Goal: Information Seeking & Learning: Learn about a topic

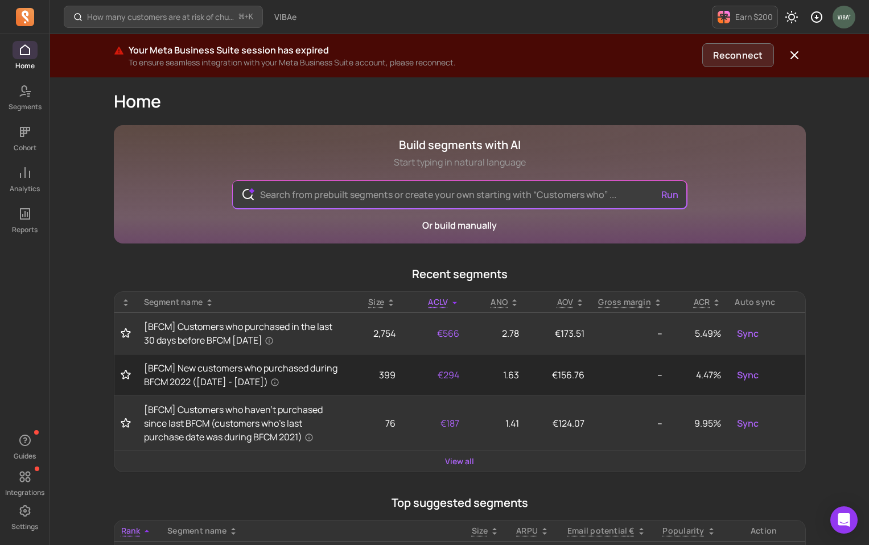
click at [732, 55] on button "Reconnect" at bounding box center [737, 55] width 71 height 24
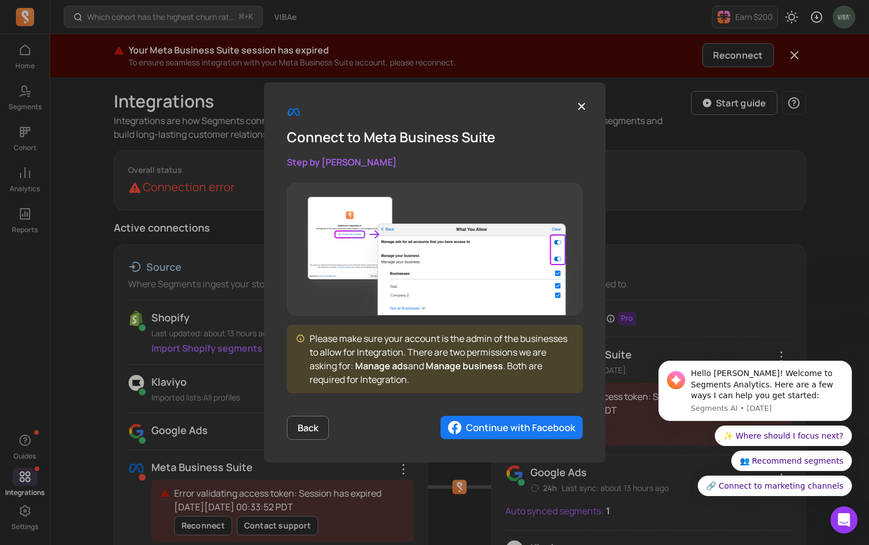
click at [539, 427] on img "button" at bounding box center [511, 428] width 142 height 24
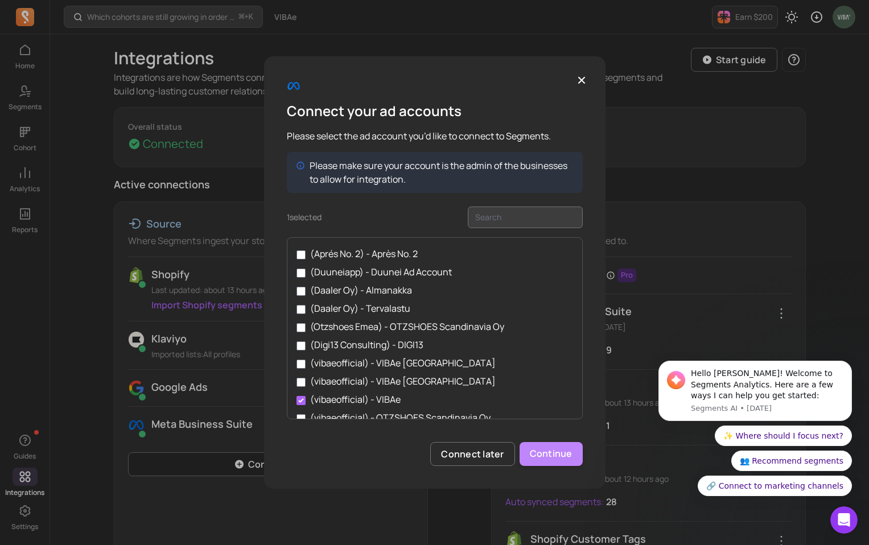
click at [539, 452] on button "Continue" at bounding box center [550, 454] width 63 height 24
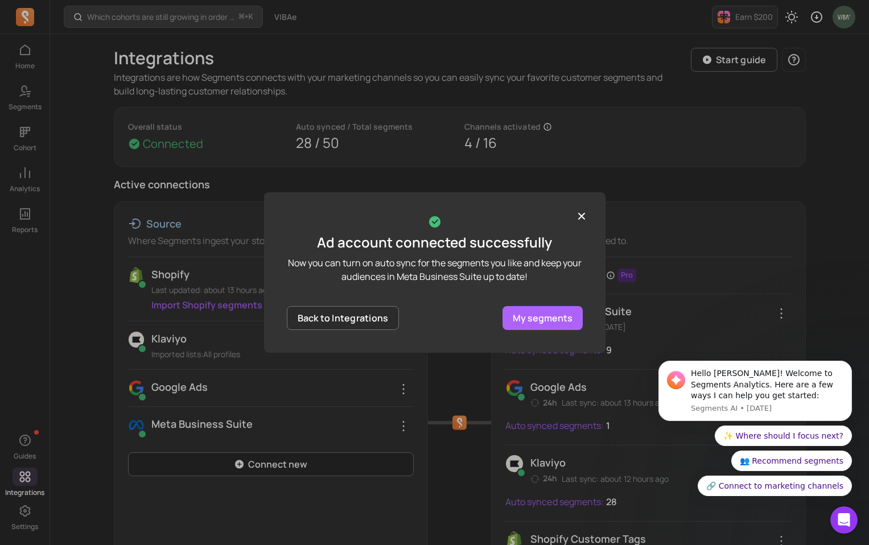
click at [561, 319] on p "My segments" at bounding box center [543, 318] width 60 height 14
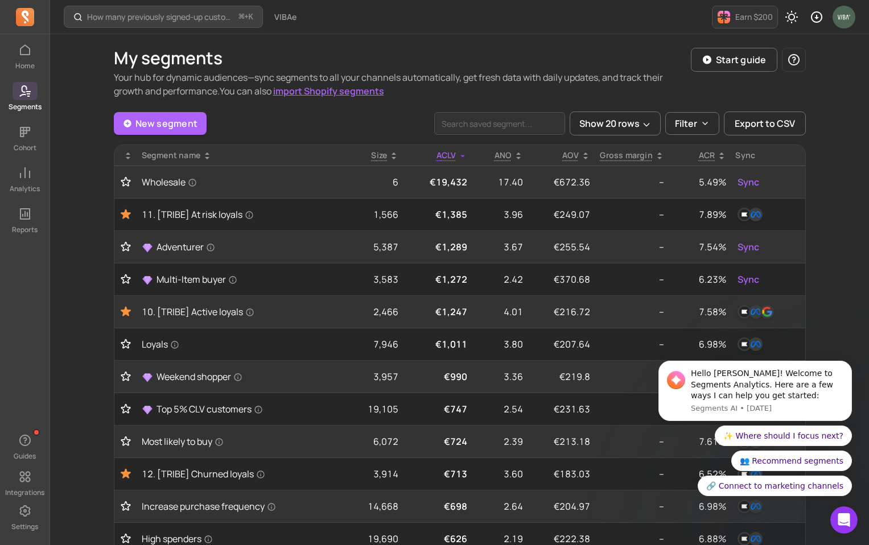
click at [26, 97] on icon at bounding box center [25, 91] width 14 height 14
click at [28, 214] on icon at bounding box center [25, 214] width 14 height 14
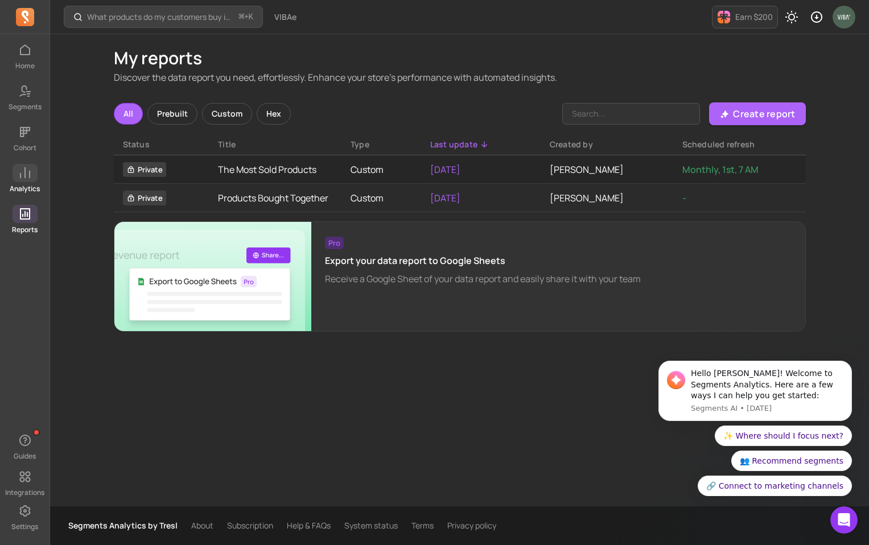
click at [27, 171] on icon at bounding box center [25, 173] width 14 height 14
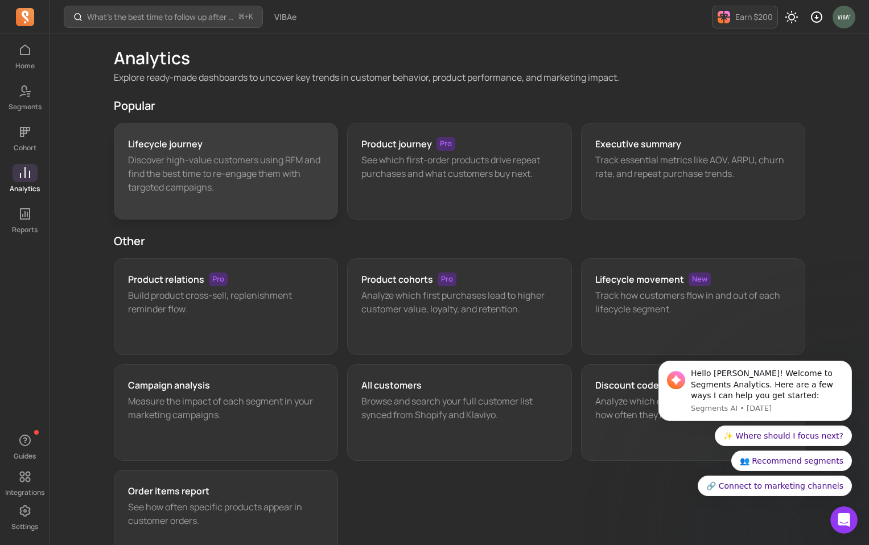
click at [253, 177] on p "Discover high-value customers using RFM and find the best time to re-engage the…" at bounding box center [226, 173] width 196 height 41
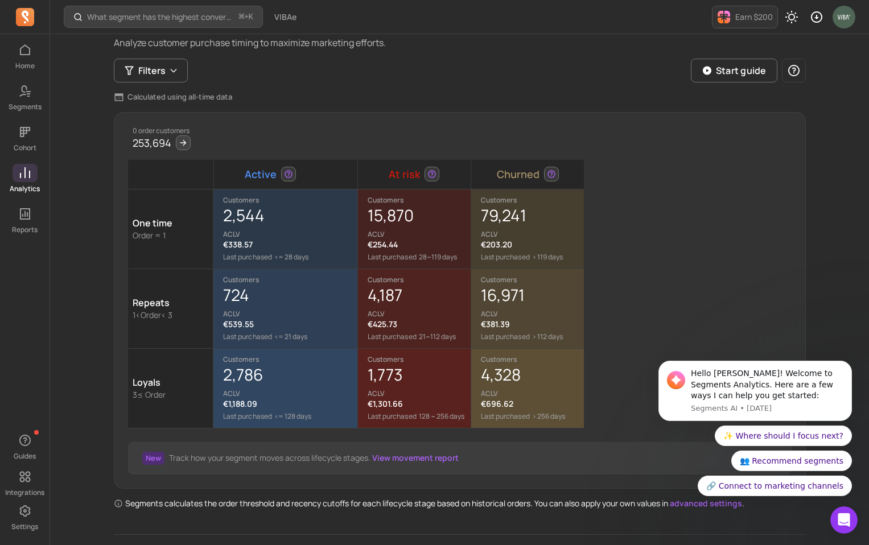
scroll to position [85, 0]
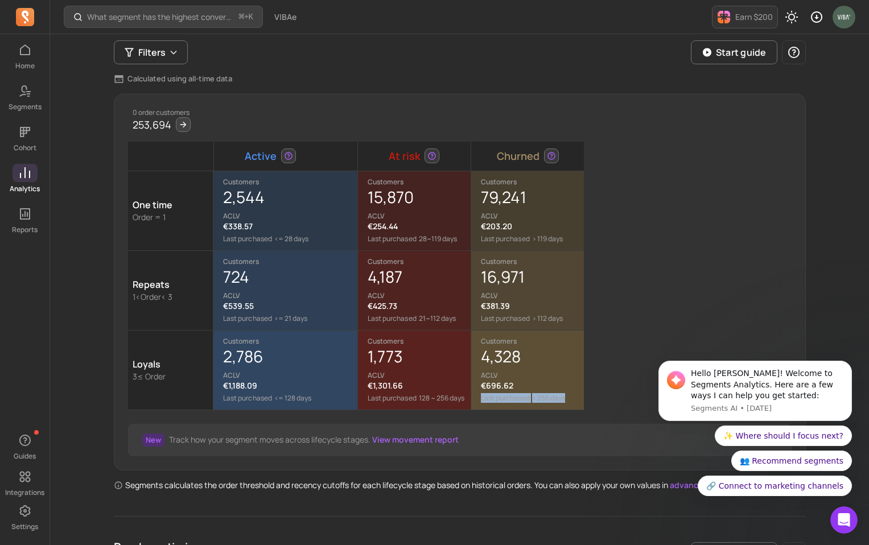
drag, startPoint x: 480, startPoint y: 397, endPoint x: 565, endPoint y: 401, distance: 85.4
click at [565, 401] on div "Last purchased > 256 days" at bounding box center [532, 398] width 103 height 9
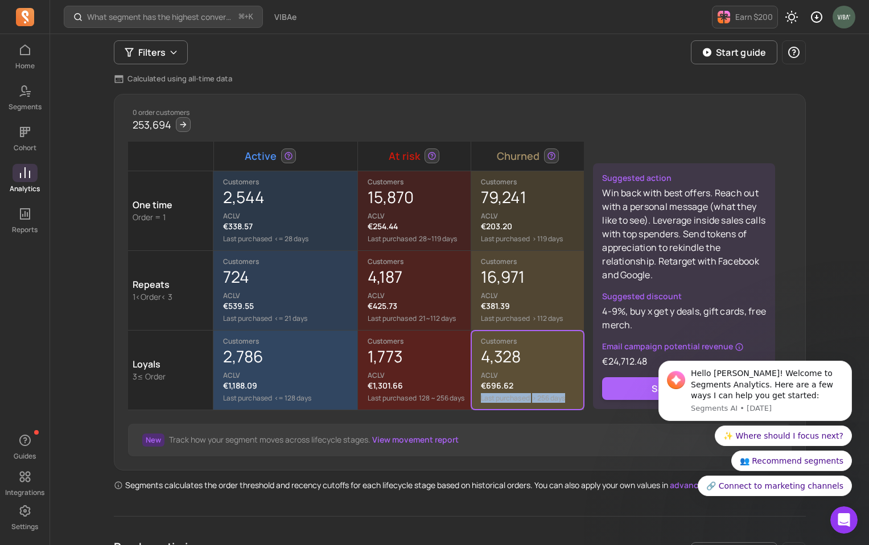
copy div "Last purchased > 256 days"
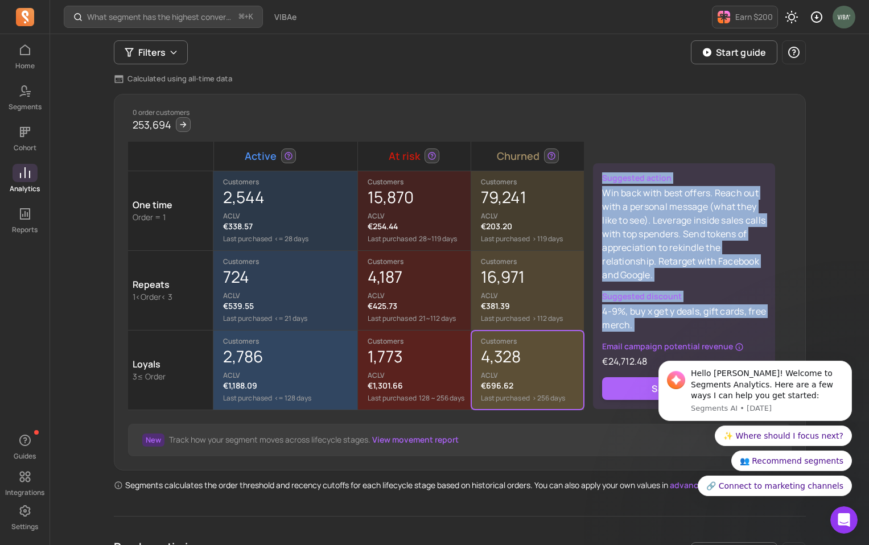
drag, startPoint x: 601, startPoint y: 180, endPoint x: 674, endPoint y: 332, distance: 168.2
click at [674, 332] on div "Suggested action Win back with best offers. Reach out with a personal message (…" at bounding box center [684, 286] width 182 height 246
copy div "Suggested action Win back with best offers. Reach out with a personal message (…"
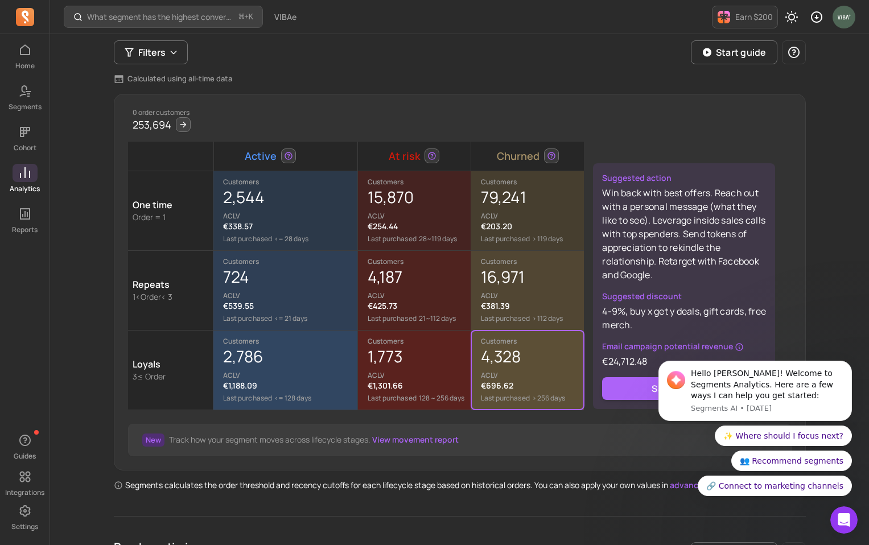
click at [391, 291] on p "ACLV" at bounding box center [419, 295] width 102 height 9
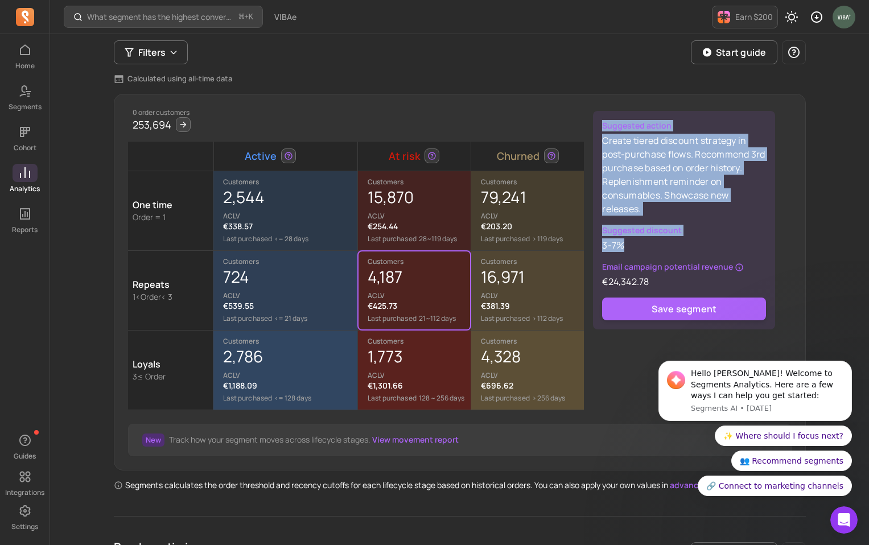
drag, startPoint x: 602, startPoint y: 125, endPoint x: 656, endPoint y: 244, distance: 130.6
click at [656, 244] on div "Suggested action Create tiered discount strategy in post-purchase flows. Recomm…" at bounding box center [684, 220] width 182 height 218
copy div "Suggested action Create tiered discount strategy in post-purchase flows. Recomm…"
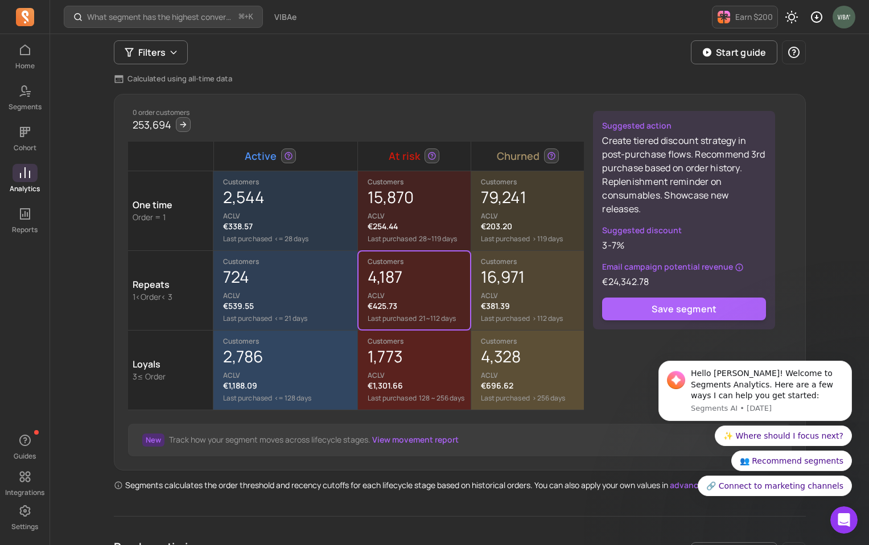
click at [500, 292] on p "ACLV" at bounding box center [532, 295] width 103 height 9
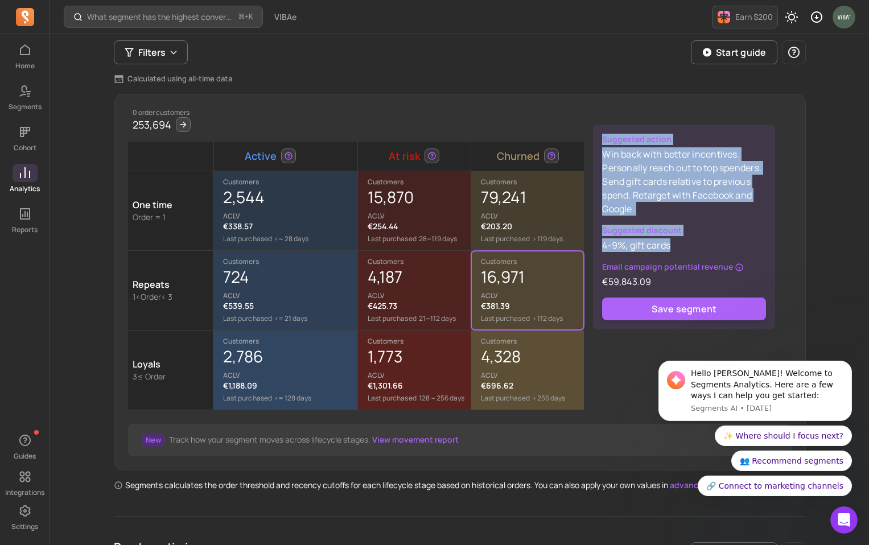
drag, startPoint x: 602, startPoint y: 139, endPoint x: 673, endPoint y: 244, distance: 126.2
click at [673, 244] on div "Suggested action Win back with better incentives. Personally reach out to top s…" at bounding box center [684, 227] width 182 height 205
copy div "Suggested action Win back with better incentives. Personally reach out to top s…"
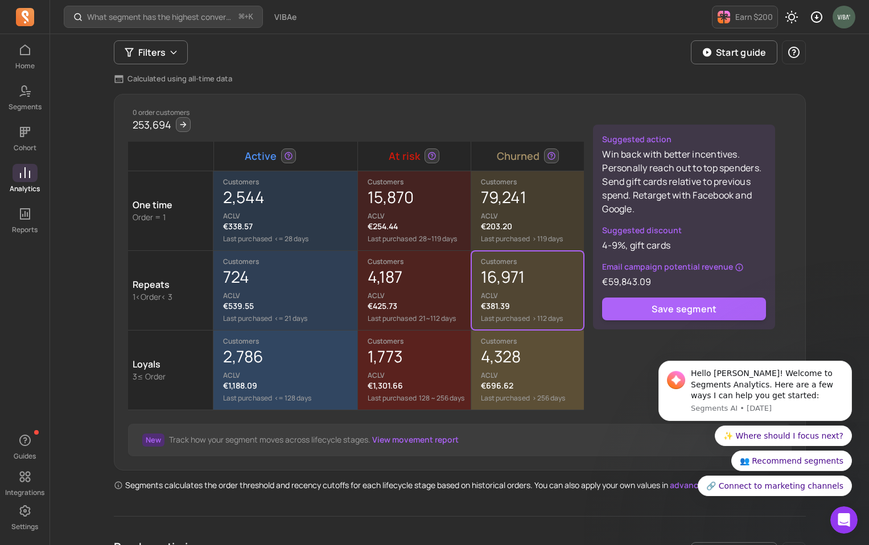
click at [383, 208] on div "15,870 ACLV" at bounding box center [419, 204] width 102 height 34
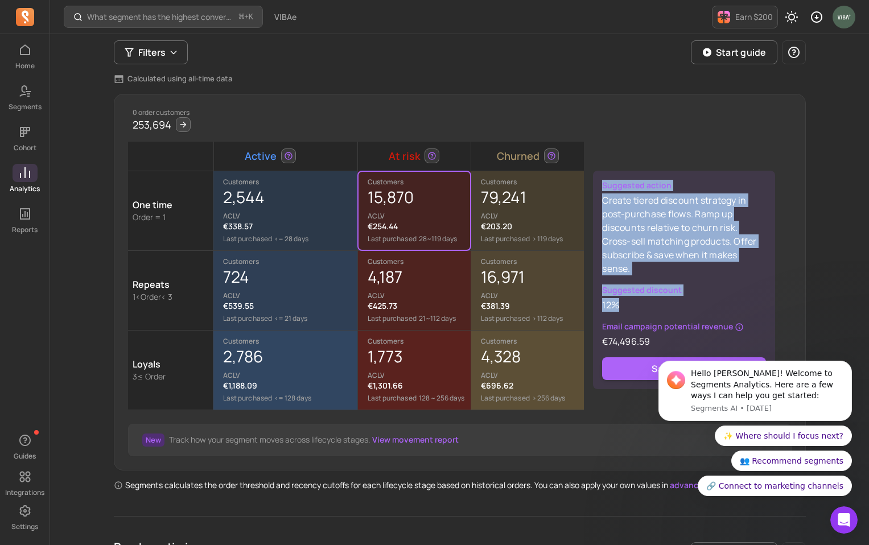
drag, startPoint x: 602, startPoint y: 184, endPoint x: 650, endPoint y: 306, distance: 131.0
click at [650, 306] on div "Suggested action Create tiered discount strategy in post-purchase flows. Ramp u…" at bounding box center [684, 280] width 182 height 218
copy div "Suggested action Create tiered discount strategy in post-purchase flows. Ramp u…"
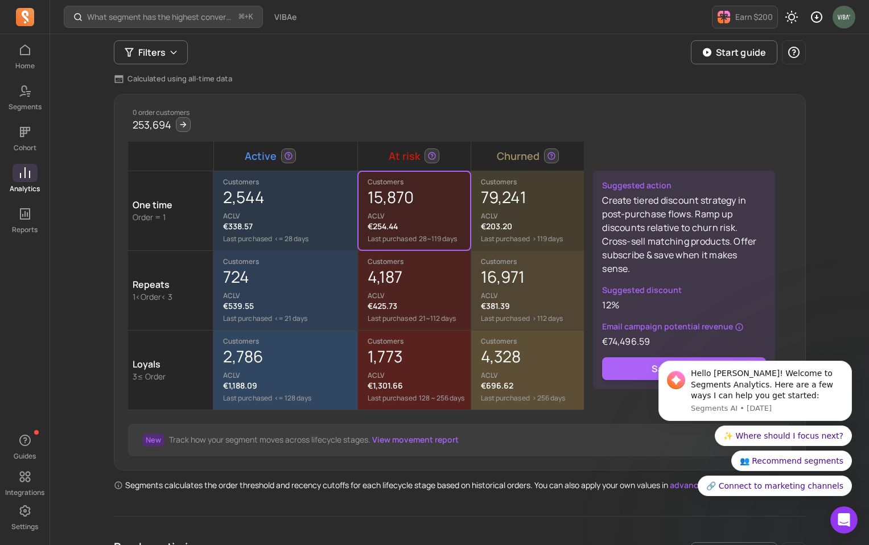
click at [498, 214] on p "ACLV" at bounding box center [532, 216] width 103 height 9
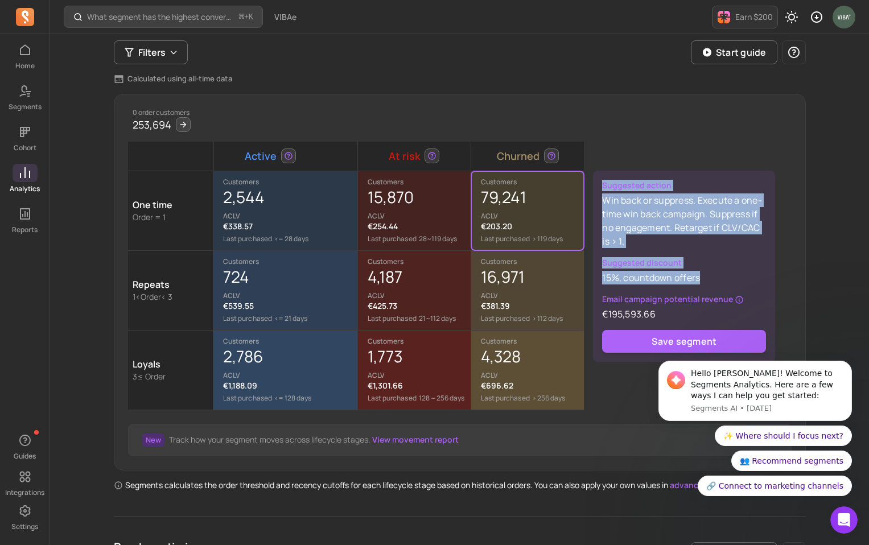
drag, startPoint x: 602, startPoint y: 184, endPoint x: 720, endPoint y: 280, distance: 152.0
click at [720, 280] on div "Suggested action Win back or suppress. Execute a one-time win back campaign. Su…" at bounding box center [684, 266] width 182 height 191
copy div "Suggested action Win back or suppress. Execute a one-time win back campaign. Su…"
click at [602, 188] on p "Suggested action" at bounding box center [684, 185] width 164 height 11
drag, startPoint x: 602, startPoint y: 187, endPoint x: 689, endPoint y: 313, distance: 153.9
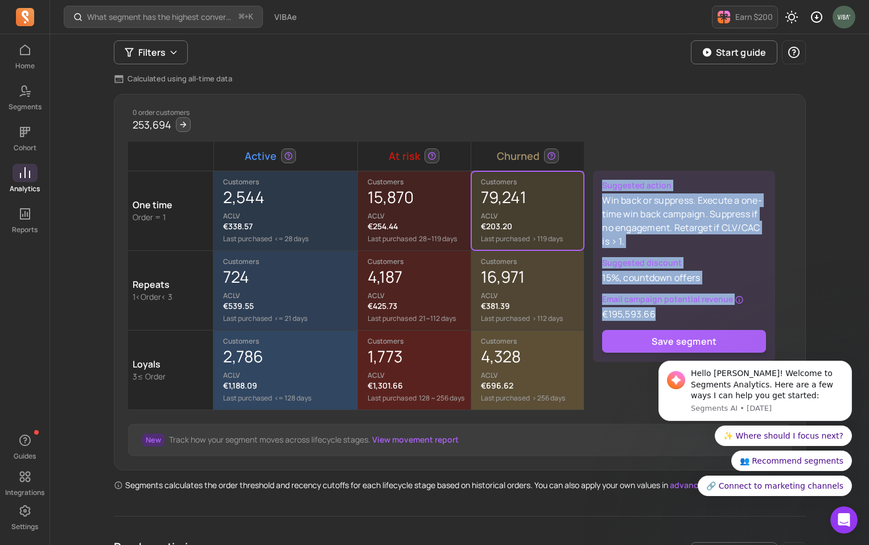
click at [689, 313] on div "Suggested action Win back or suppress. Execute a one-time win back campaign. Su…" at bounding box center [684, 266] width 182 height 191
copy div "Suggested action Win back or suppress. Execute a one-time win back campaign. Su…"
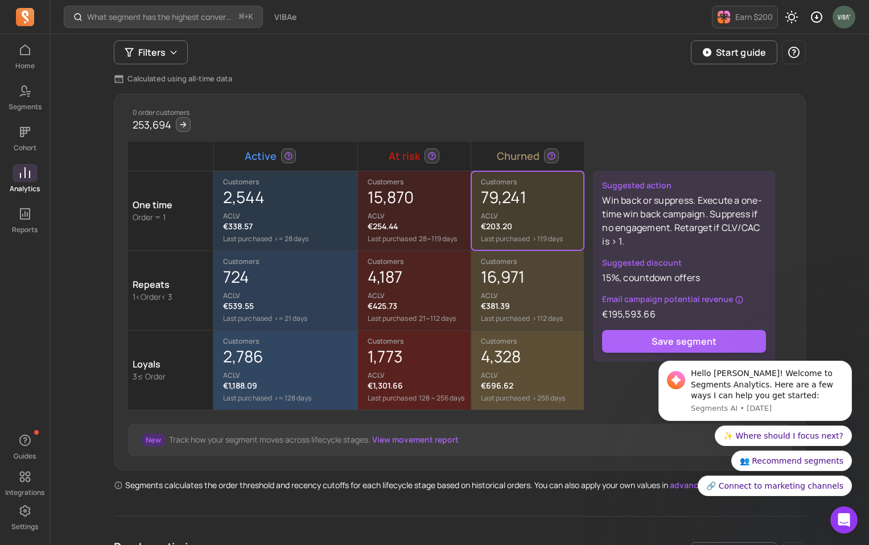
click at [414, 208] on div "15,870 ACLV" at bounding box center [419, 204] width 102 height 34
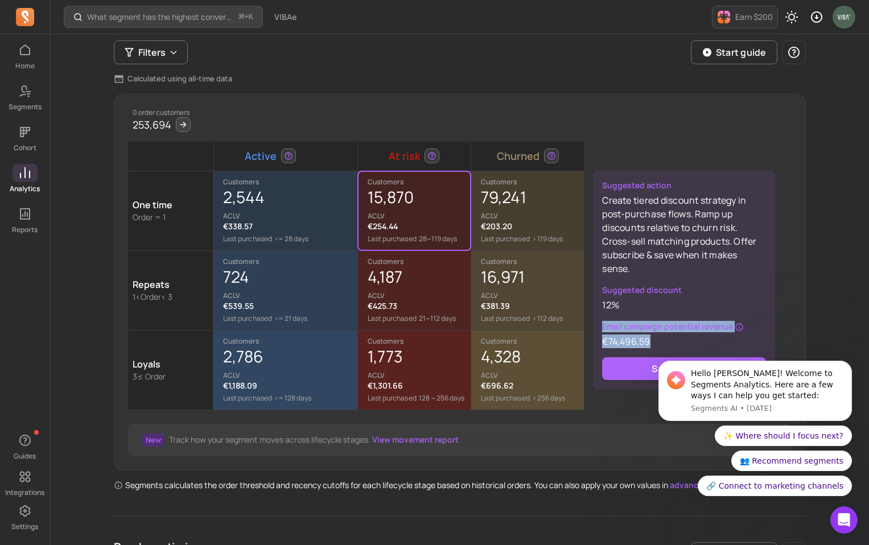
drag, startPoint x: 602, startPoint y: 327, endPoint x: 655, endPoint y: 345, distance: 55.8
click at [655, 345] on div "Email campaign potential revenue €74,496.59" at bounding box center [684, 334] width 164 height 27
copy div "Email campaign potential revenue €74,496.59"
click at [606, 263] on p "Create tiered discount strategy in post-purchase flows. Ramp up discounts relat…" at bounding box center [684, 234] width 164 height 82
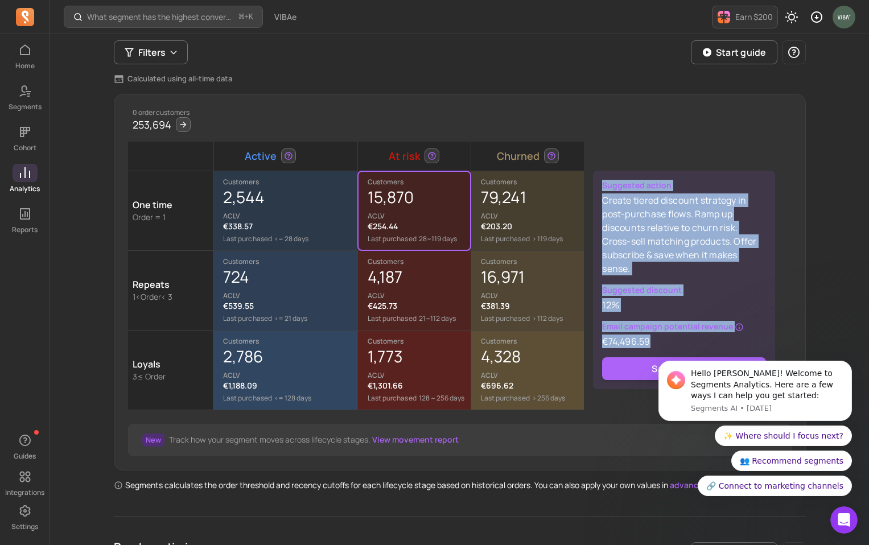
drag, startPoint x: 604, startPoint y: 184, endPoint x: 671, endPoint y: 339, distance: 168.7
click at [671, 339] on div "Suggested action Create tiered discount strategy in post-purchase flows. Ramp u…" at bounding box center [684, 280] width 182 height 218
copy div "Suggested action Create tiered discount strategy in post-purchase flows. Ramp u…"
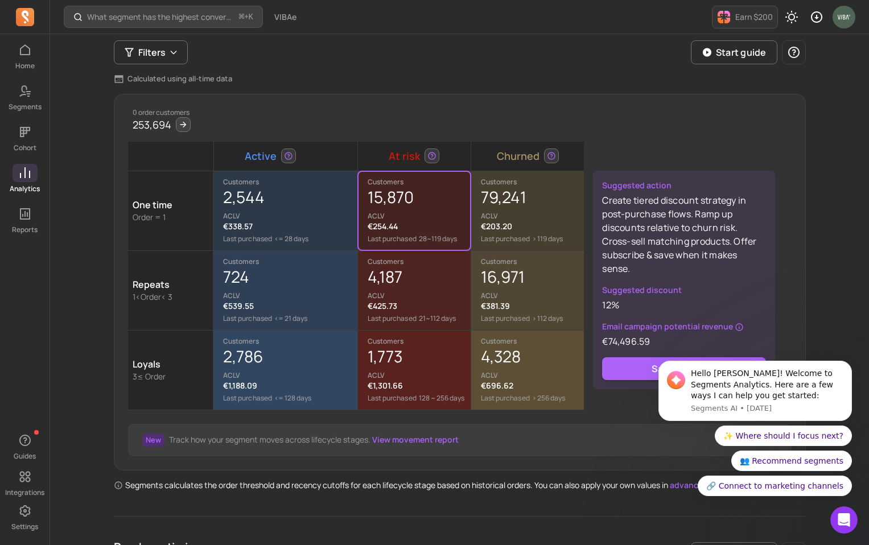
click at [414, 368] on div "1,773 ACLV" at bounding box center [419, 363] width 102 height 34
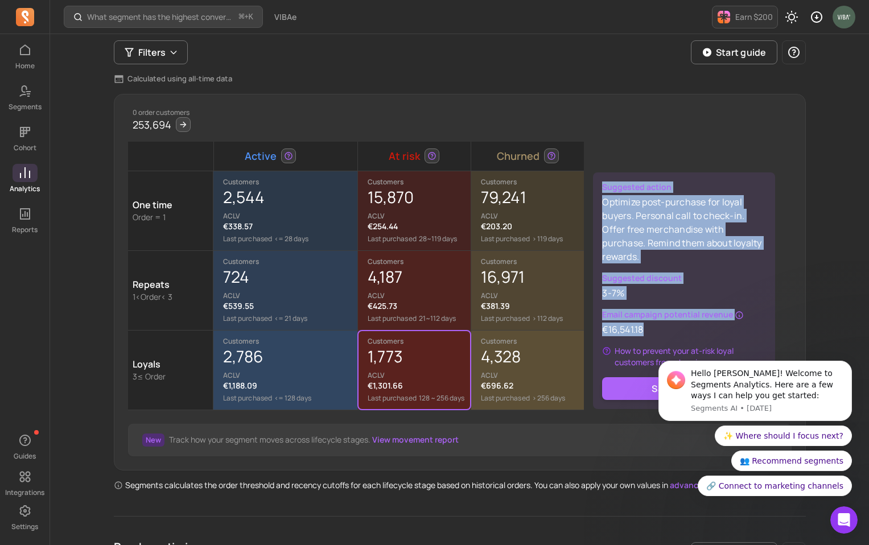
drag, startPoint x: 602, startPoint y: 187, endPoint x: 667, endPoint y: 328, distance: 155.0
click at [667, 328] on div "Suggested action Optimize post-purchase for loyal buyers. Personal call to chec…" at bounding box center [684, 290] width 182 height 237
copy div "Suggested action Optimize post-purchase for loyal buyers. Personal call to chec…"
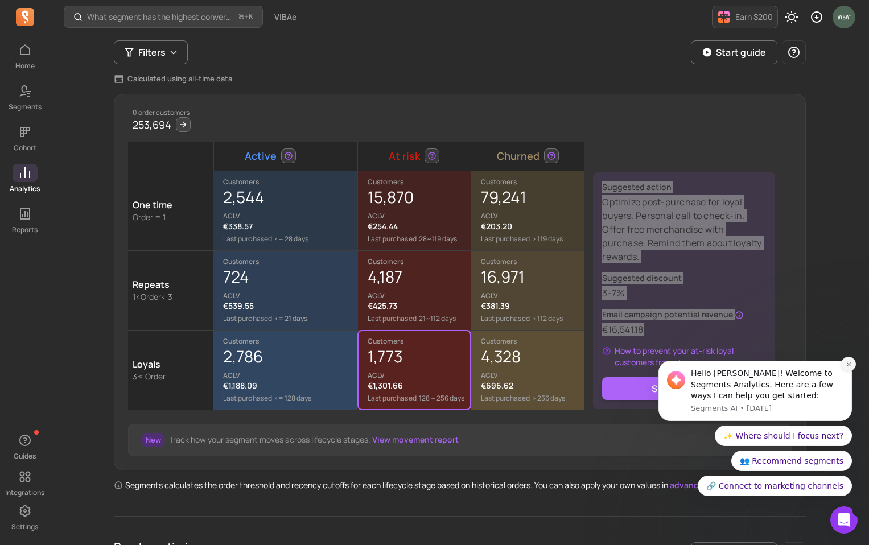
click at [848, 364] on icon "Dismiss notification" at bounding box center [848, 364] width 4 height 4
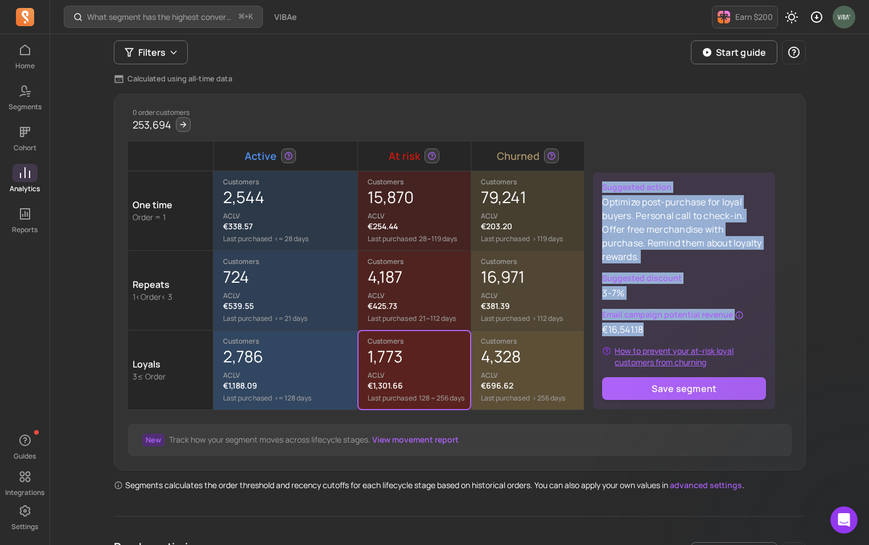
click at [625, 350] on span "How to prevent your at-risk loyal customers from churning" at bounding box center [689, 356] width 151 height 23
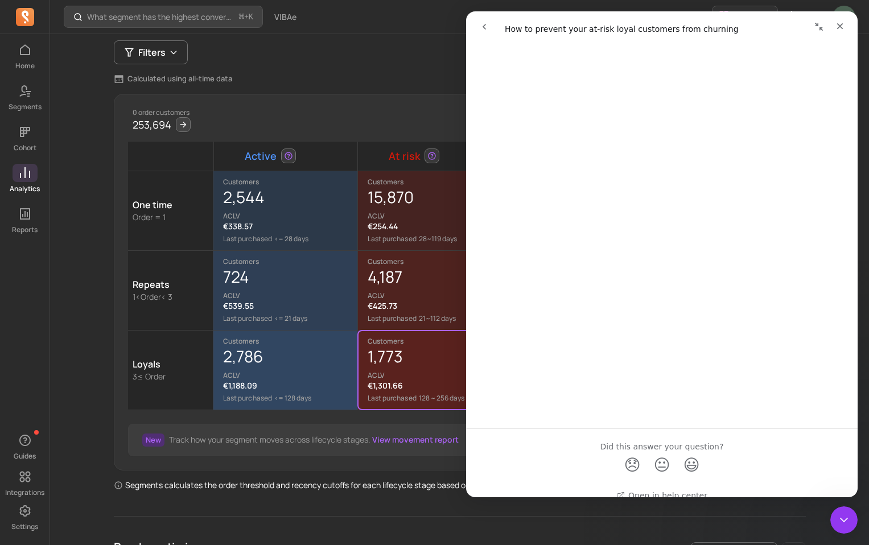
scroll to position [2940, 0]
click at [838, 27] on icon "Close" at bounding box center [840, 26] width 6 height 6
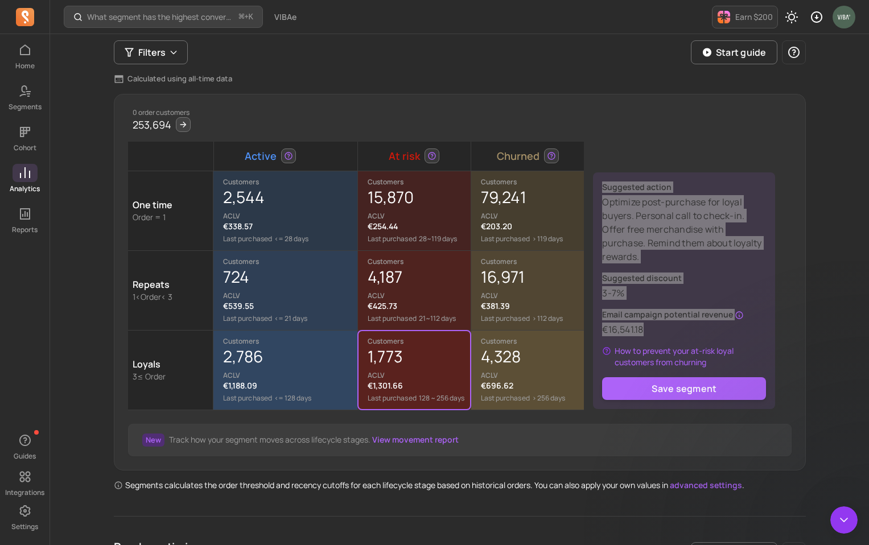
scroll to position [0, 0]
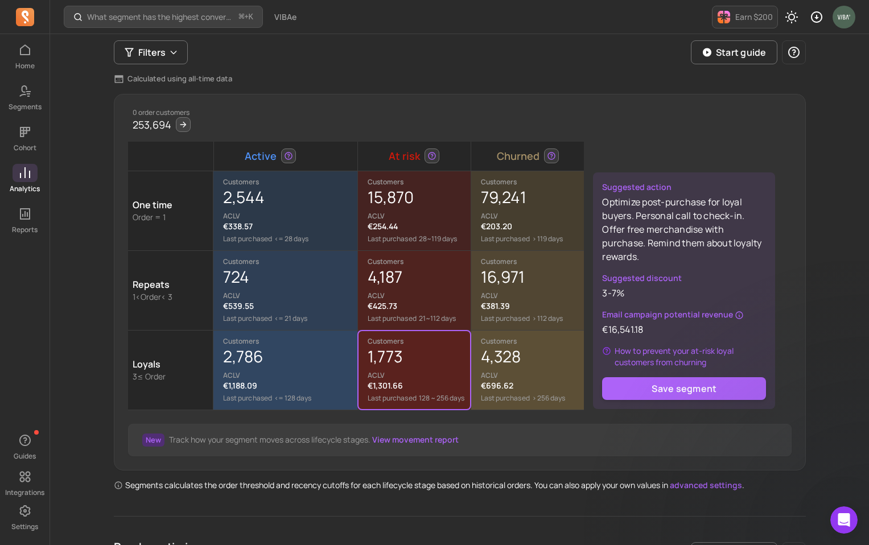
click at [494, 275] on div "16,971 ACLV" at bounding box center [532, 283] width 103 height 34
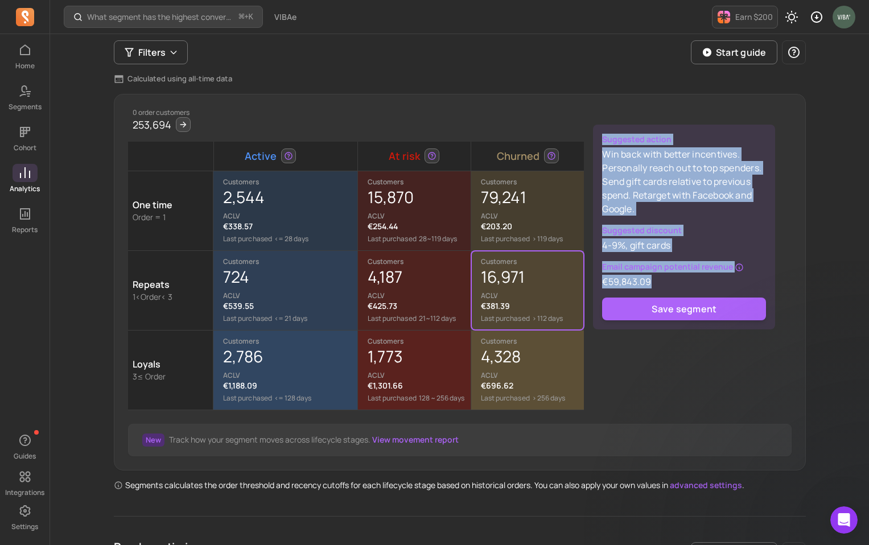
drag, startPoint x: 602, startPoint y: 137, endPoint x: 669, endPoint y: 279, distance: 157.3
click at [669, 279] on div "Suggested action Win back with better incentives. Personally reach out to top s…" at bounding box center [684, 227] width 182 height 205
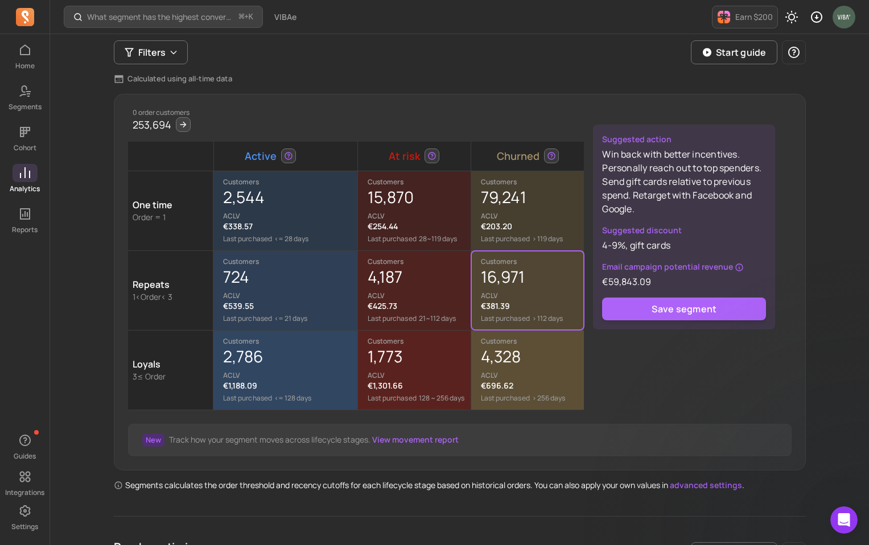
click at [403, 271] on div "4,187 ACLV" at bounding box center [419, 283] width 102 height 34
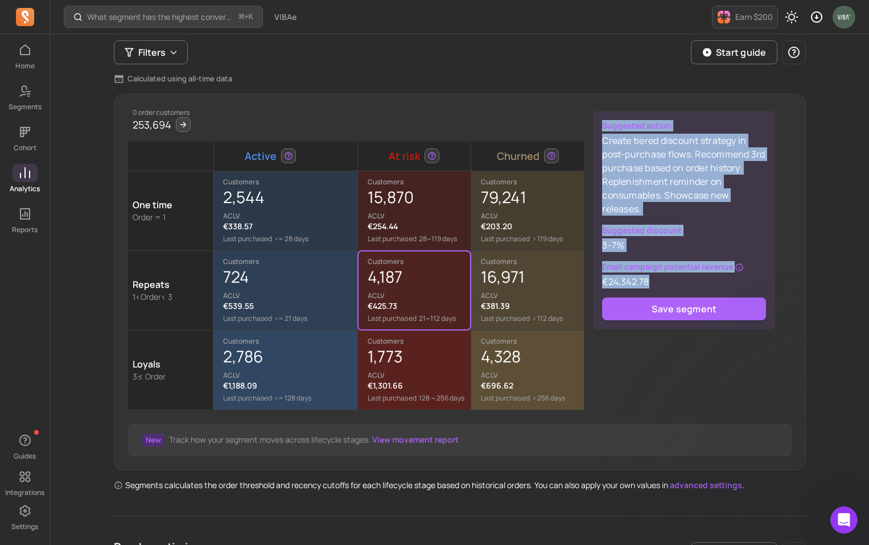
drag, startPoint x: 604, startPoint y: 124, endPoint x: 666, endPoint y: 278, distance: 165.9
click at [666, 278] on div "Suggested action Create tiered discount strategy in post-purchase flows. Recomm…" at bounding box center [684, 220] width 182 height 218
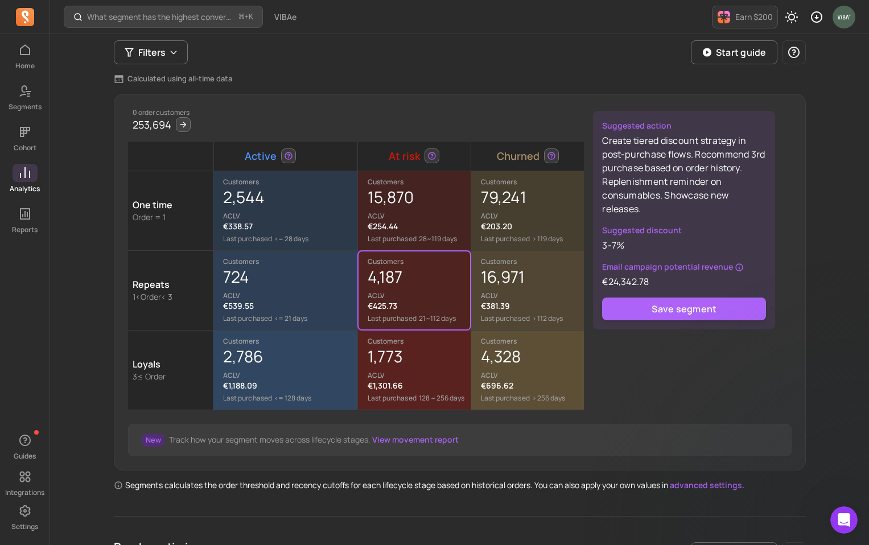
click at [503, 366] on div "4,328 ACLV" at bounding box center [532, 363] width 103 height 34
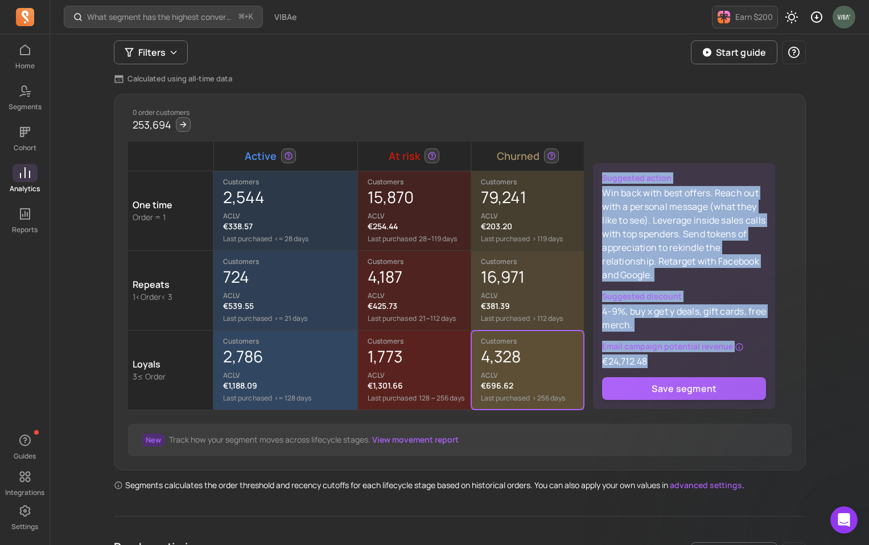
drag, startPoint x: 601, startPoint y: 176, endPoint x: 663, endPoint y: 358, distance: 192.1
click at [663, 358] on div "Suggested action Win back with best offers. Reach out with a personal message (…" at bounding box center [684, 286] width 182 height 246
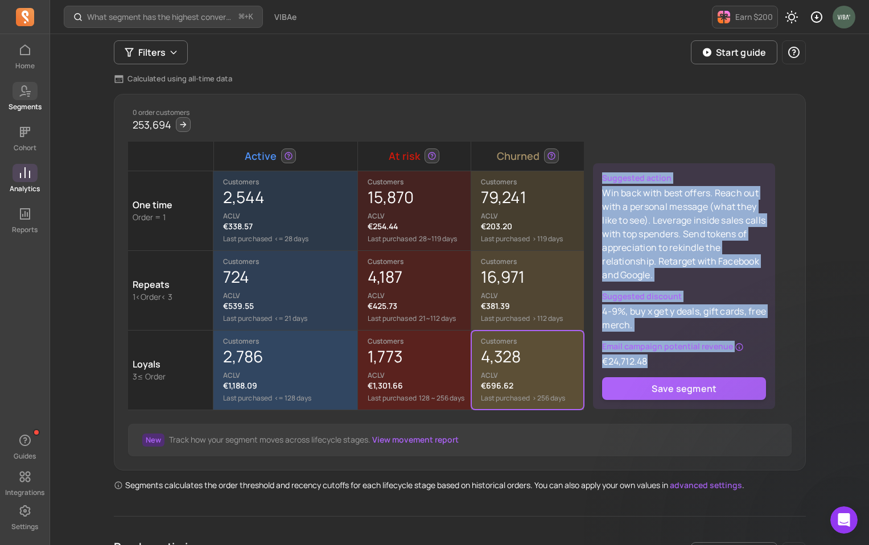
click at [23, 92] on icon at bounding box center [23, 90] width 8 height 11
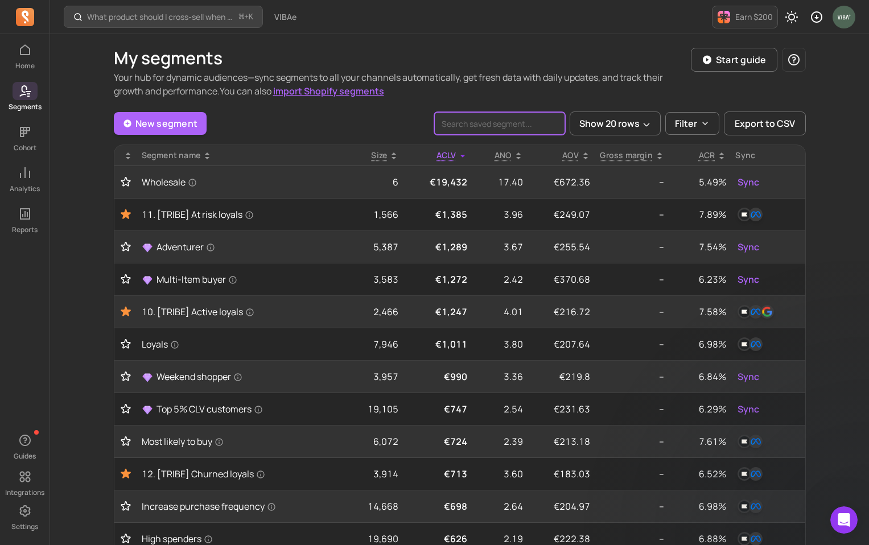
click at [462, 124] on input "search" at bounding box center [499, 123] width 131 height 23
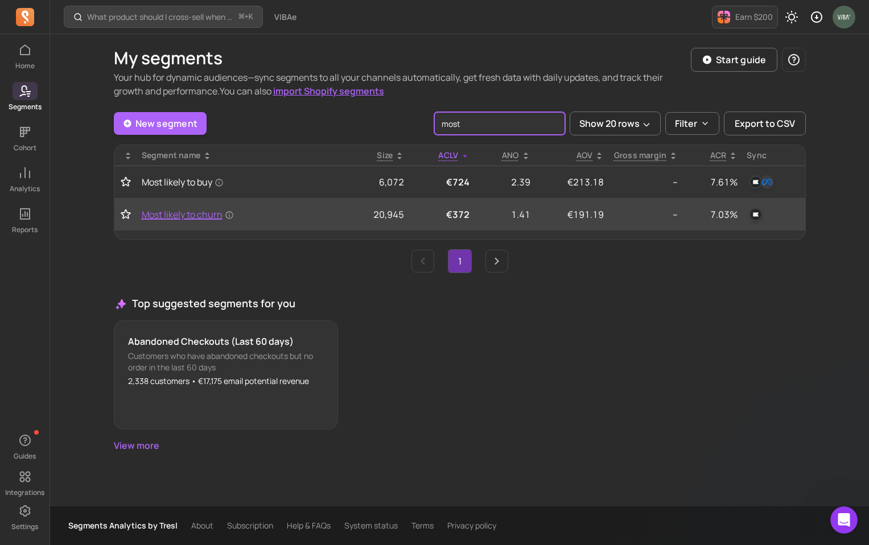
type input "most"
click at [186, 215] on span "Most likely to churn" at bounding box center [188, 215] width 92 height 14
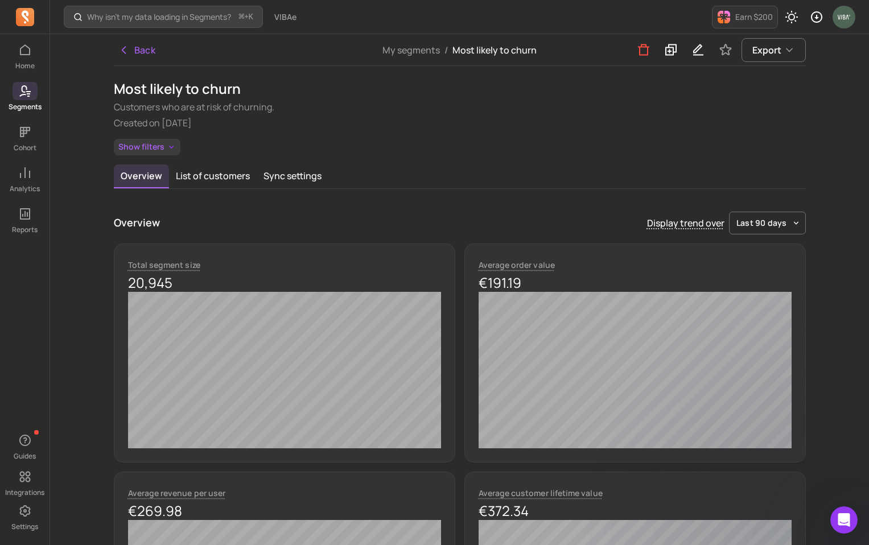
click at [159, 148] on button "Show filters" at bounding box center [147, 147] width 67 height 16
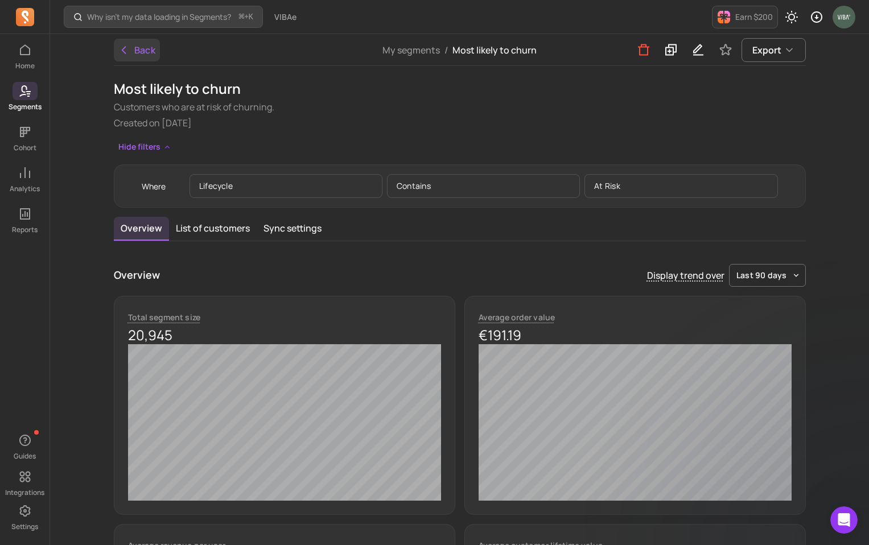
click at [135, 52] on button "Back" at bounding box center [137, 50] width 47 height 23
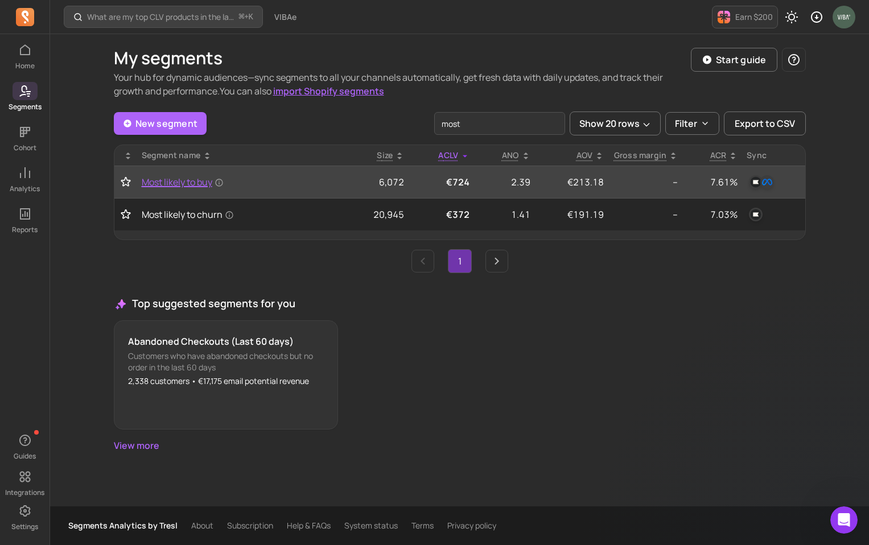
click at [181, 183] on span "Most likely to buy" at bounding box center [183, 182] width 82 height 14
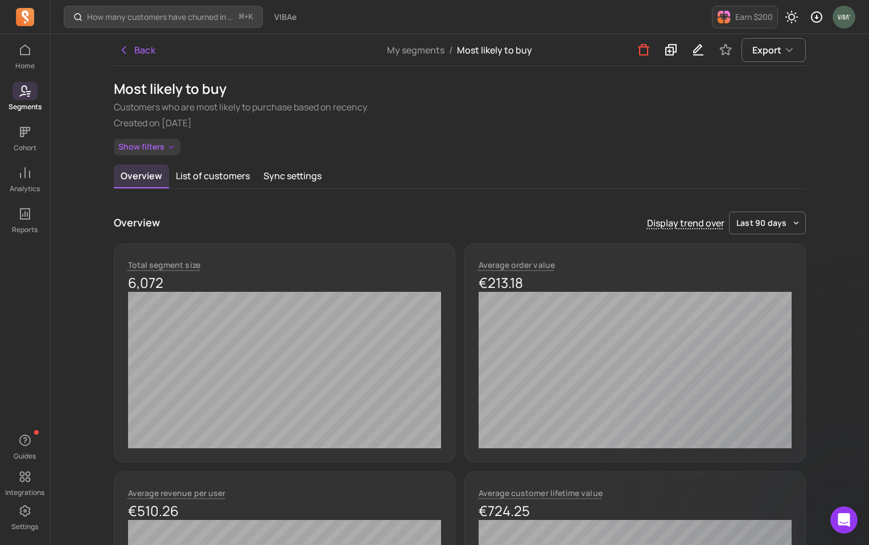
click at [148, 151] on button "Show filters" at bounding box center [147, 147] width 67 height 16
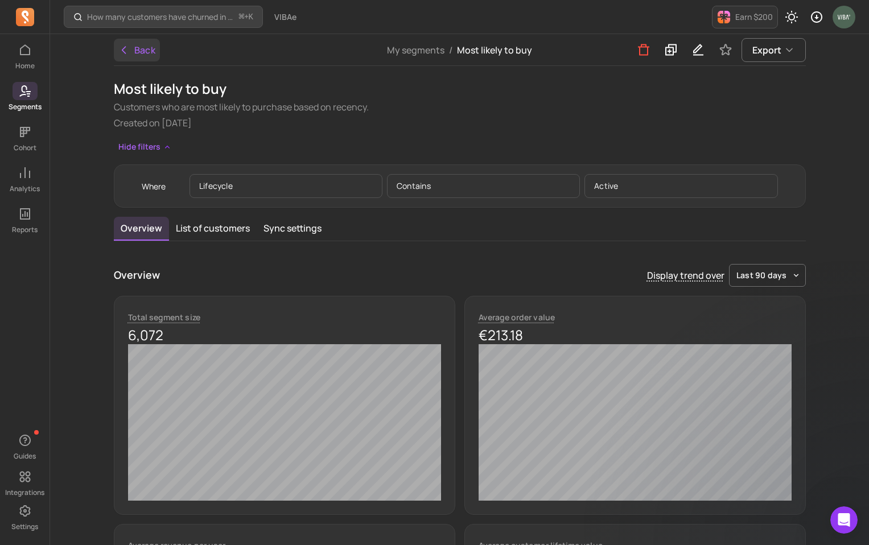
click at [123, 52] on icon "button" at bounding box center [123, 50] width 3 height 7
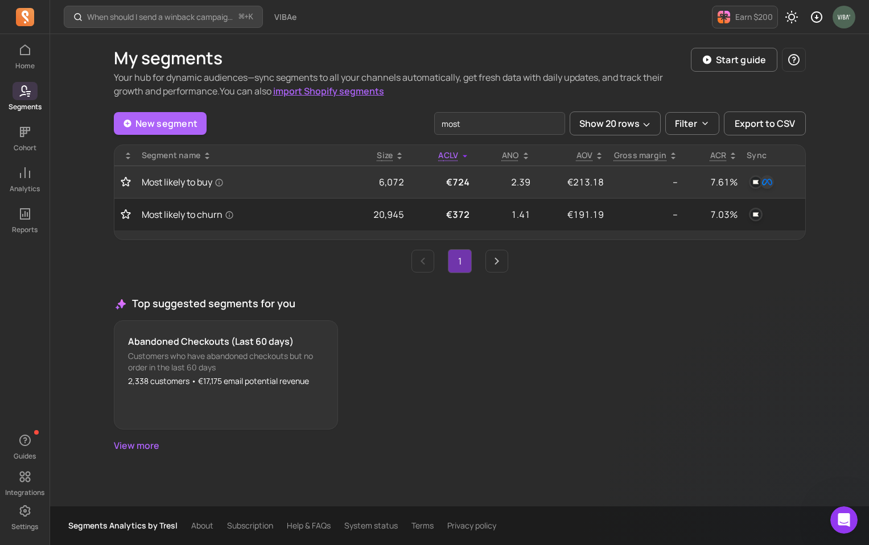
drag, startPoint x: 470, startPoint y: 123, endPoint x: 411, endPoint y: 110, distance: 60.7
click at [411, 110] on div "My segments Your hub for dynamic audiences—sync segments to all your channels a…" at bounding box center [460, 250] width 692 height 404
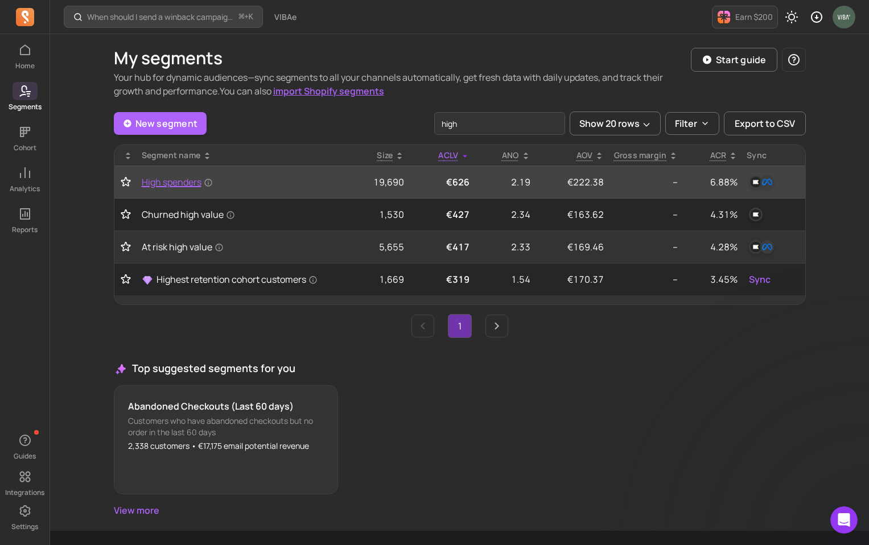
type input "high"
click at [187, 184] on span "High spenders" at bounding box center [177, 182] width 71 height 14
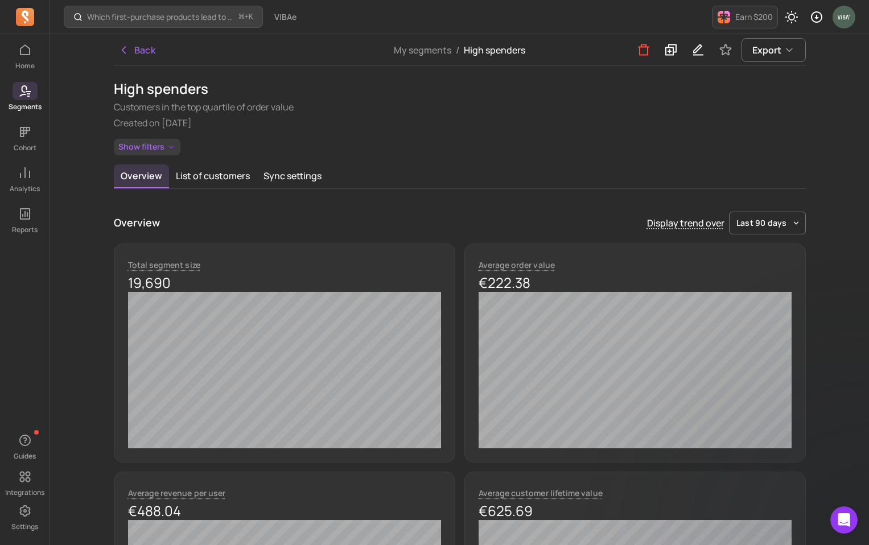
click at [161, 148] on button "Show filters" at bounding box center [147, 147] width 67 height 16
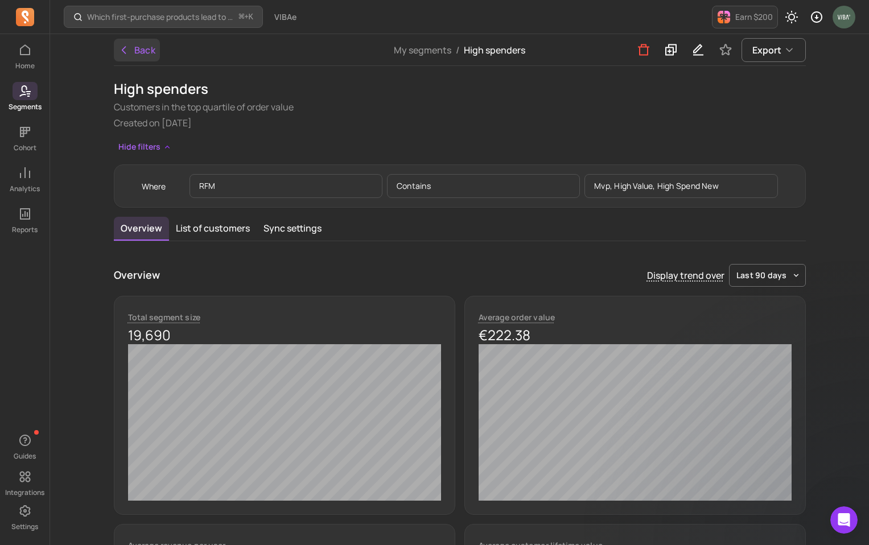
click at [123, 48] on icon "button" at bounding box center [123, 49] width 11 height 11
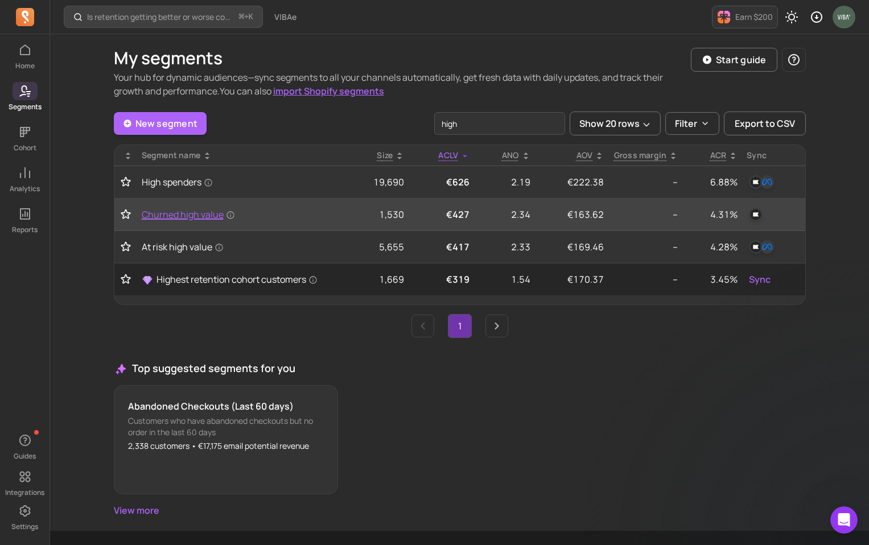
click at [166, 211] on span "Churned high value" at bounding box center [188, 215] width 93 height 14
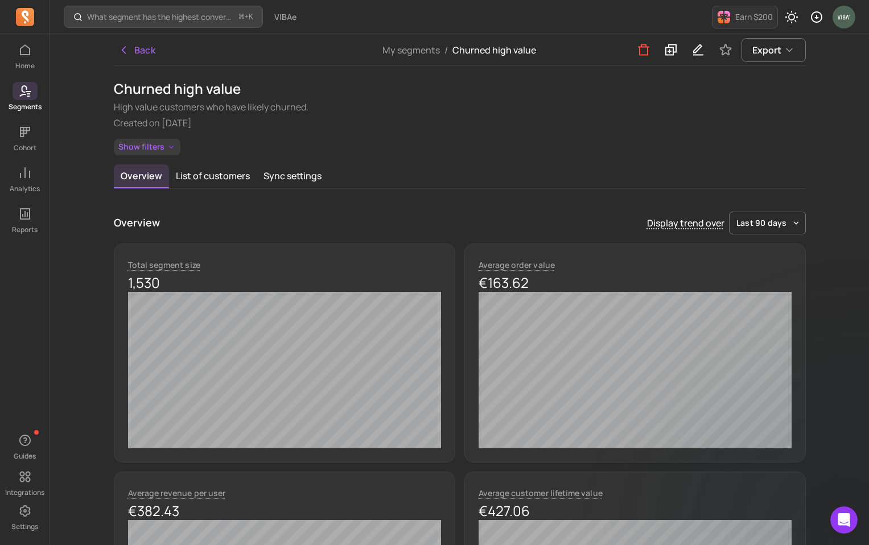
click at [138, 146] on button "Show filters" at bounding box center [147, 147] width 67 height 16
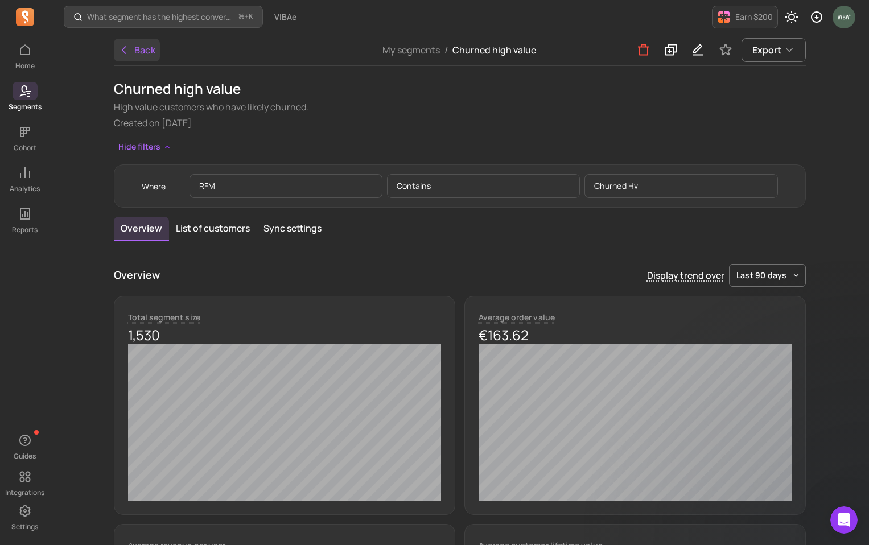
click at [122, 50] on icon "button" at bounding box center [123, 50] width 3 height 7
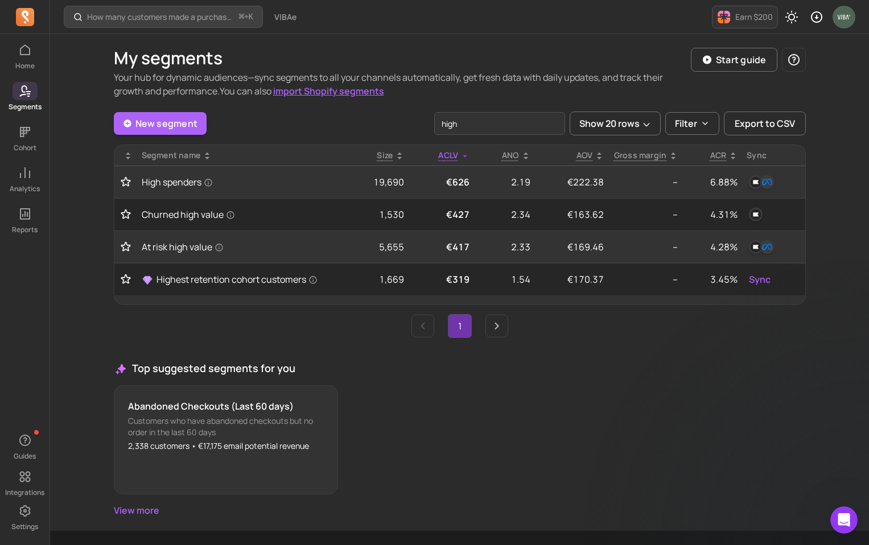
drag, startPoint x: 460, startPoint y: 126, endPoint x: 420, endPoint y: 121, distance: 40.6
click at [418, 121] on div "New segment high Show 20 rows Filter Export to CSV" at bounding box center [460, 124] width 692 height 24
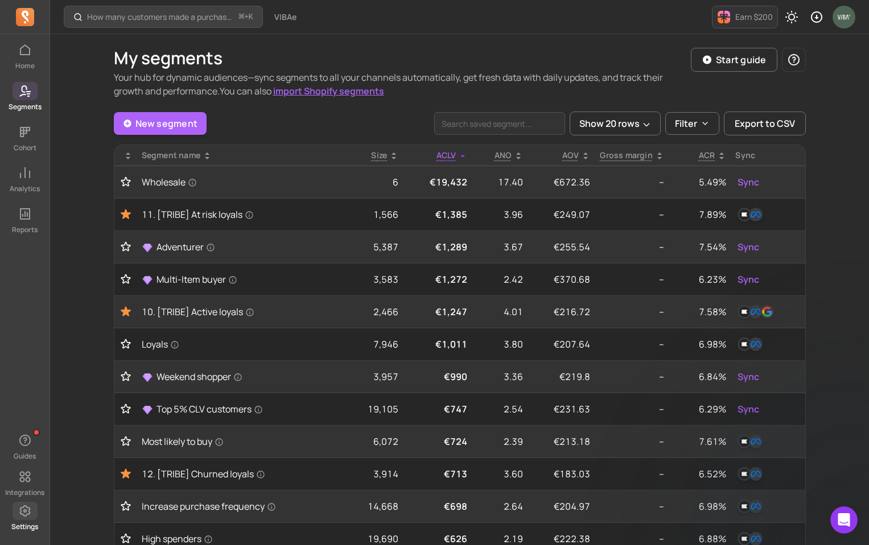
click at [28, 511] on icon at bounding box center [25, 511] width 14 height 14
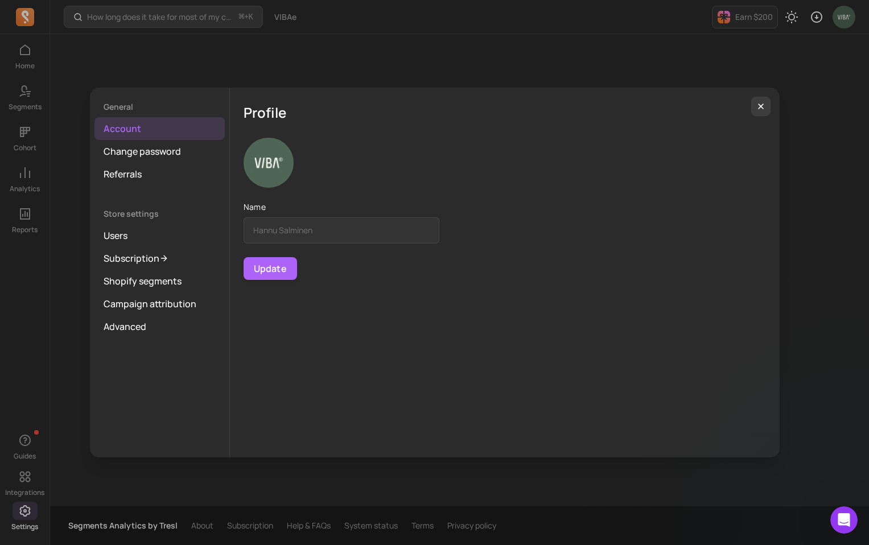
click at [25, 53] on div "General Account Change password Referrals Store settings Users Subscription Sho…" at bounding box center [434, 272] width 850 height 527
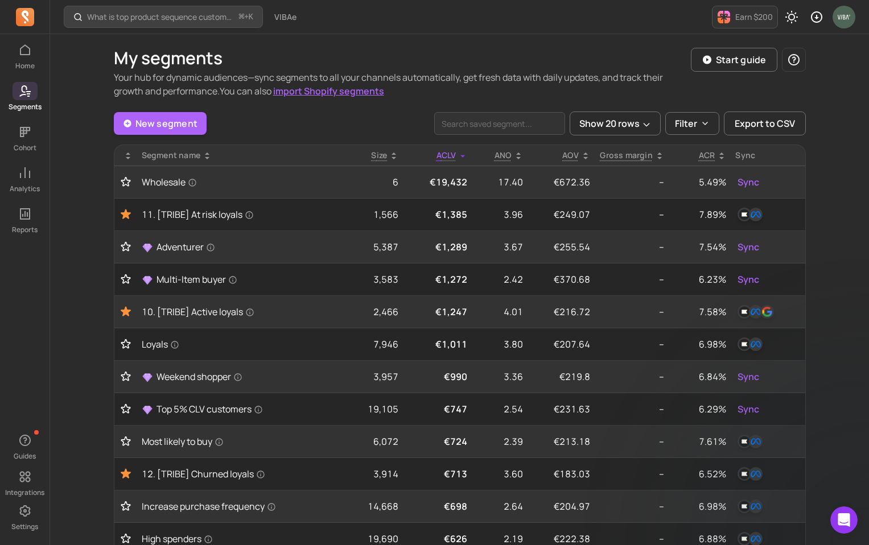
click at [25, 53] on icon at bounding box center [25, 50] width 14 height 14
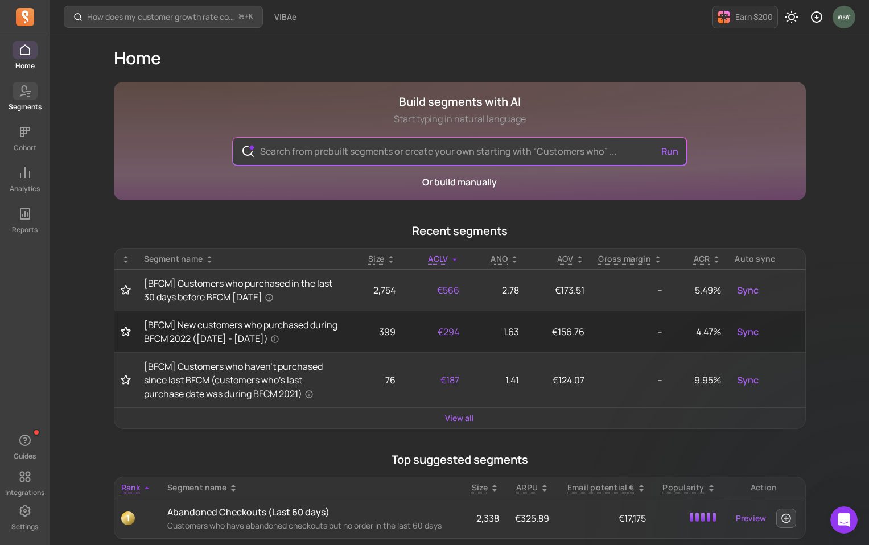
click at [22, 89] on icon at bounding box center [25, 91] width 14 height 14
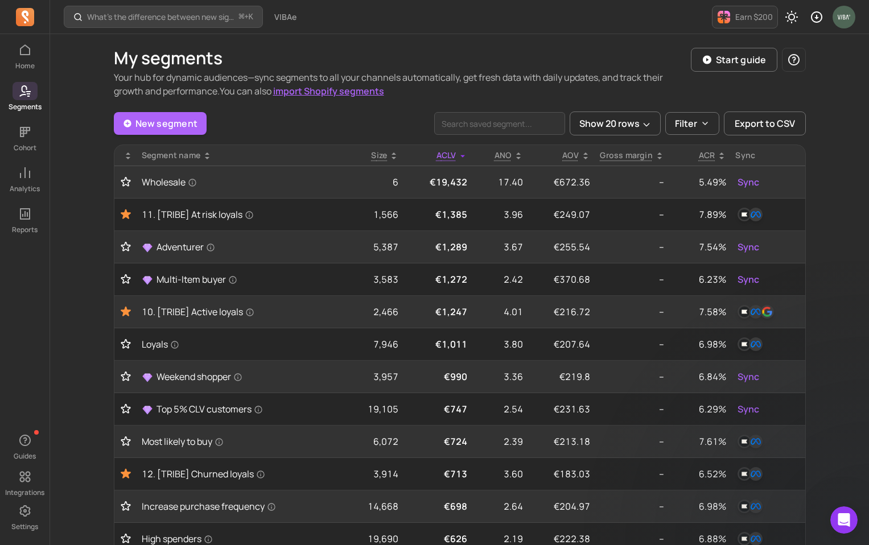
click at [283, 127] on div "New segment Show 20 rows Filter Export to CSV" at bounding box center [460, 124] width 692 height 24
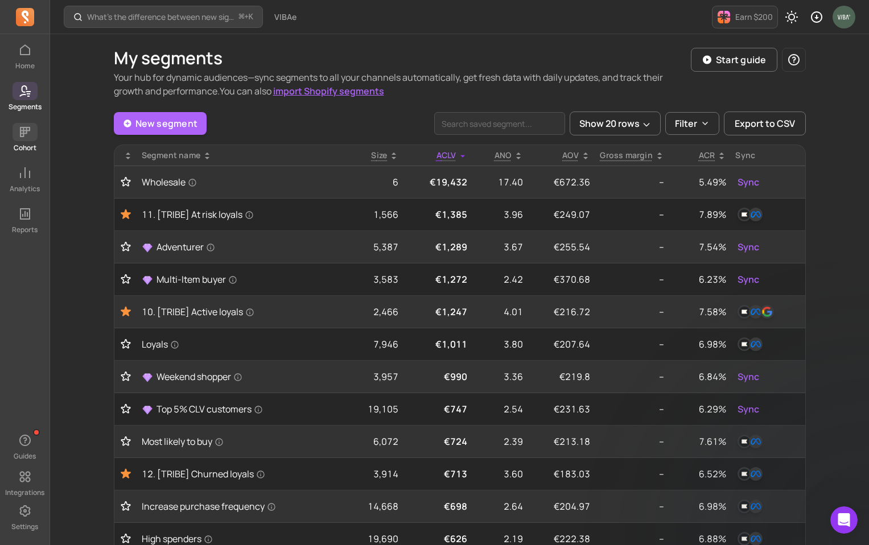
click at [22, 136] on icon at bounding box center [25, 132] width 10 height 10
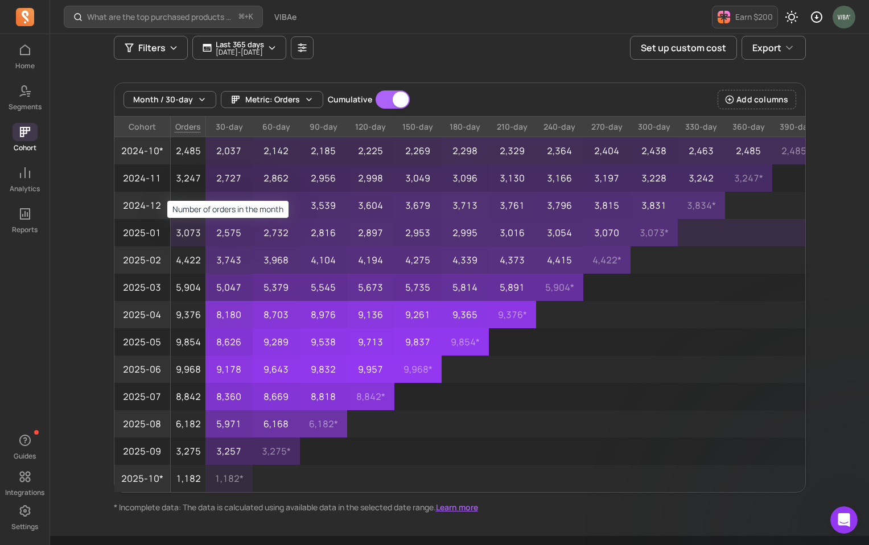
scroll to position [105, 0]
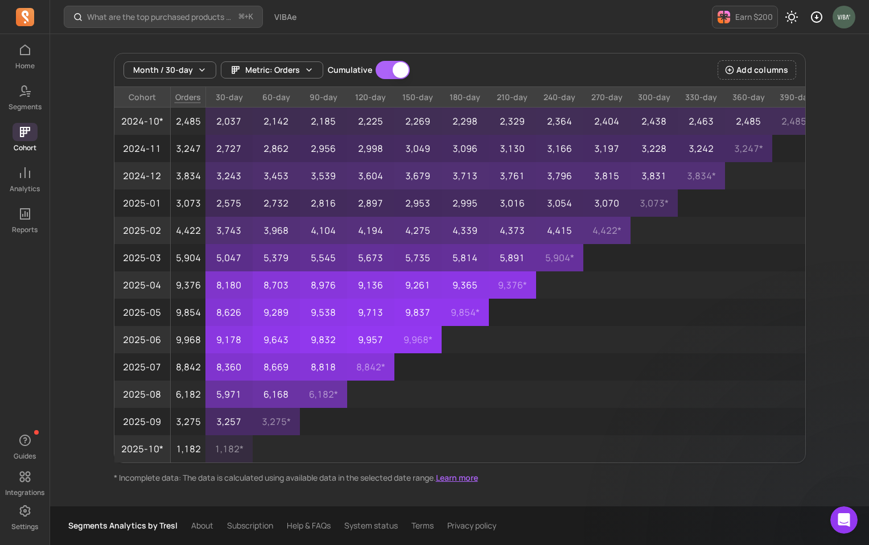
click at [382, 68] on button "Cumulative" at bounding box center [392, 70] width 34 height 18
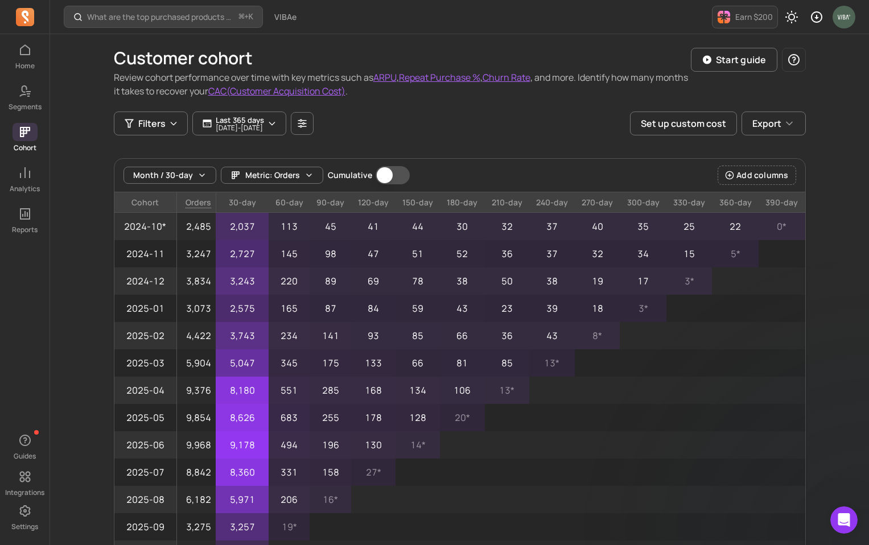
click at [398, 177] on button "Cumulative" at bounding box center [392, 175] width 34 height 18
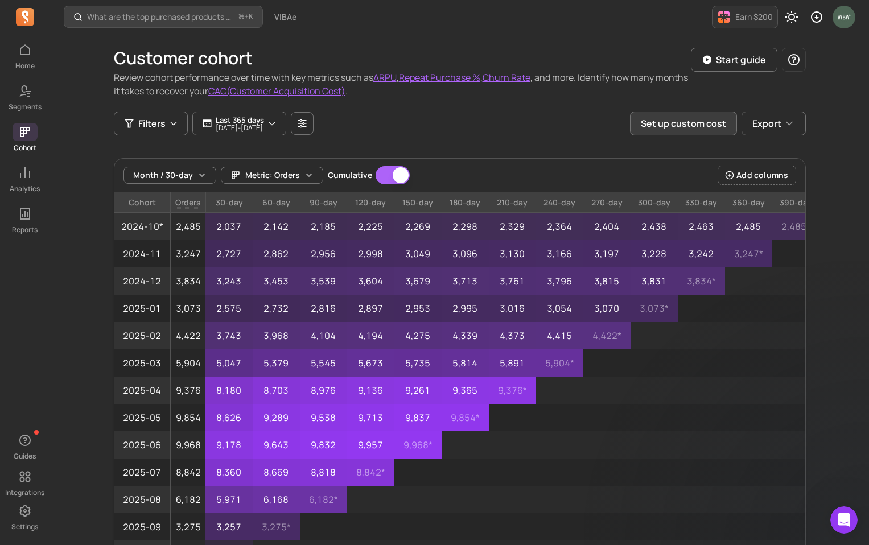
click at [682, 121] on button "Set up custom cost" at bounding box center [683, 124] width 107 height 24
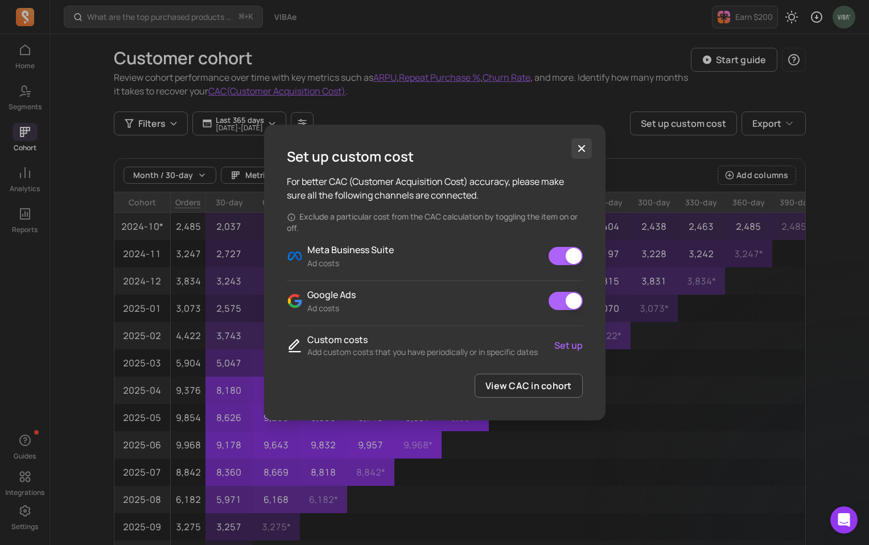
click at [581, 146] on icon "button" at bounding box center [581, 148] width 11 height 11
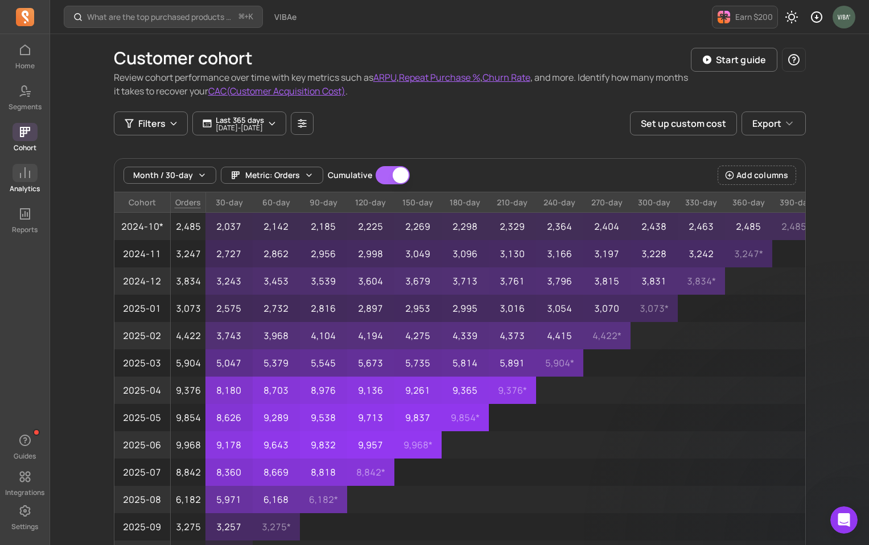
click at [30, 176] on icon at bounding box center [25, 173] width 14 height 14
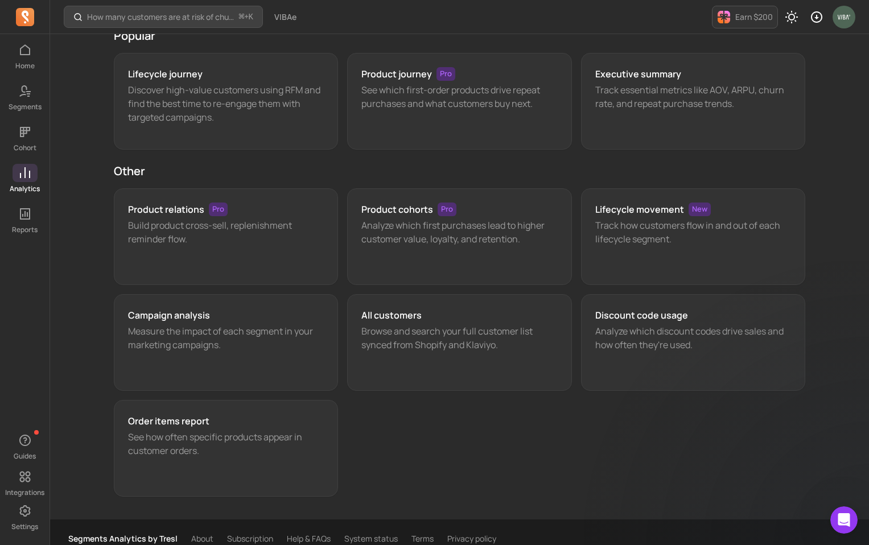
scroll to position [83, 0]
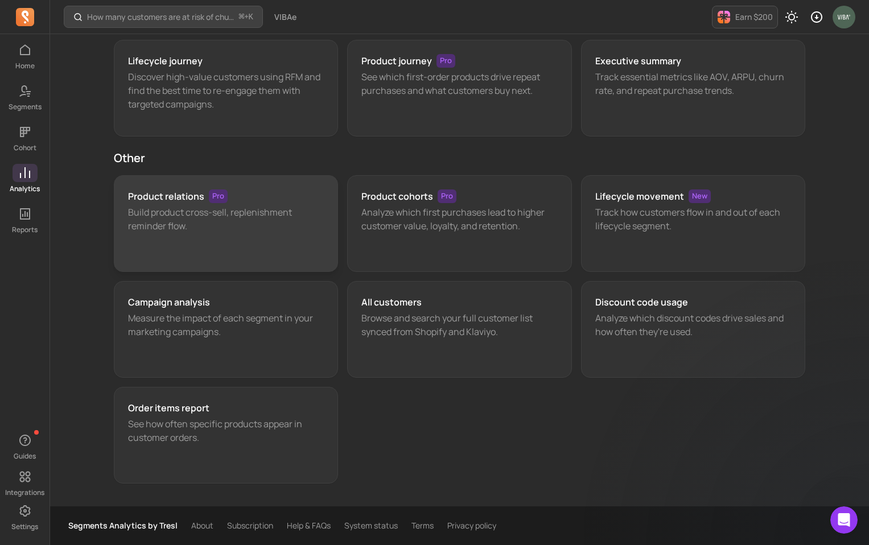
click at [160, 196] on h3 "Product relations" at bounding box center [166, 196] width 76 height 14
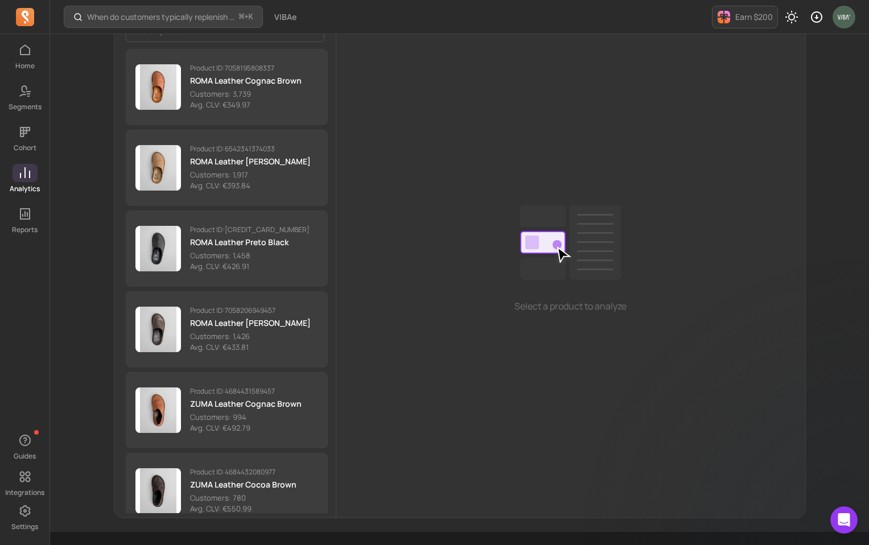
scroll to position [253, 0]
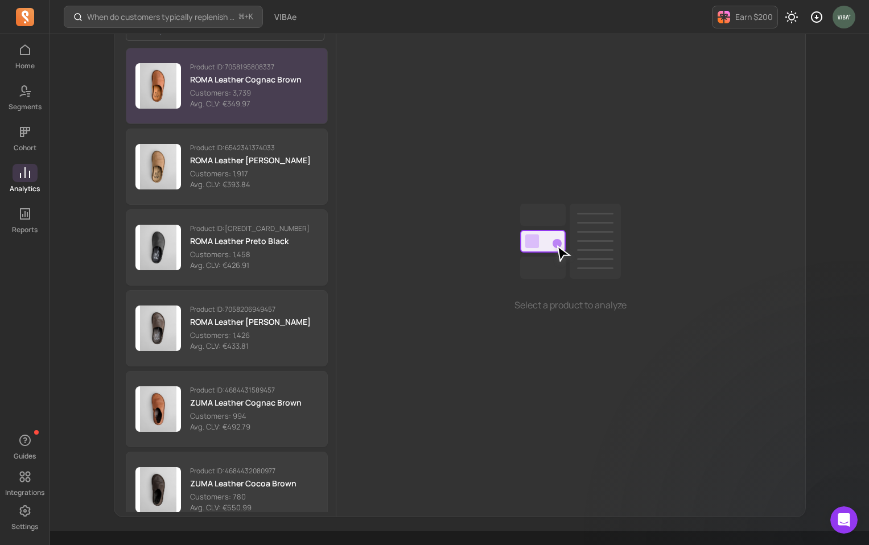
click at [192, 76] on p "ROMA Leather Cognac Brown" at bounding box center [246, 79] width 112 height 11
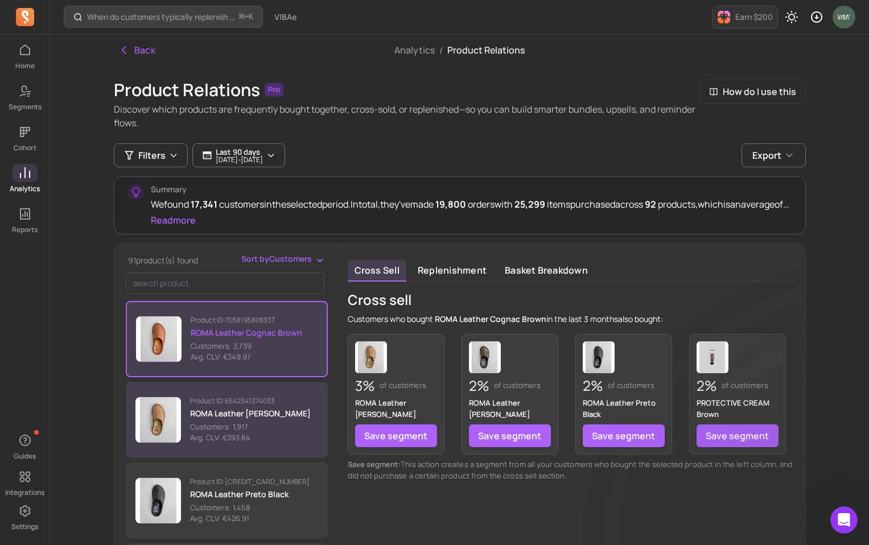
click at [261, 405] on div "Product ID: 6542341374033 ROMA Leather [PERSON_NAME] Customers: 1,917 Avg. CLV:…" at bounding box center [250, 420] width 121 height 47
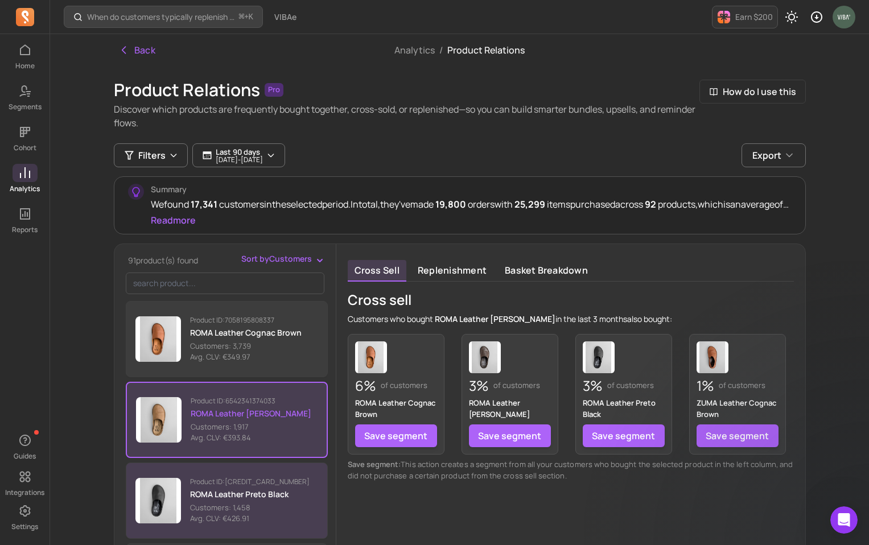
click at [251, 481] on p "Product ID: [CREDIT_CARD_NUMBER]" at bounding box center [249, 481] width 119 height 9
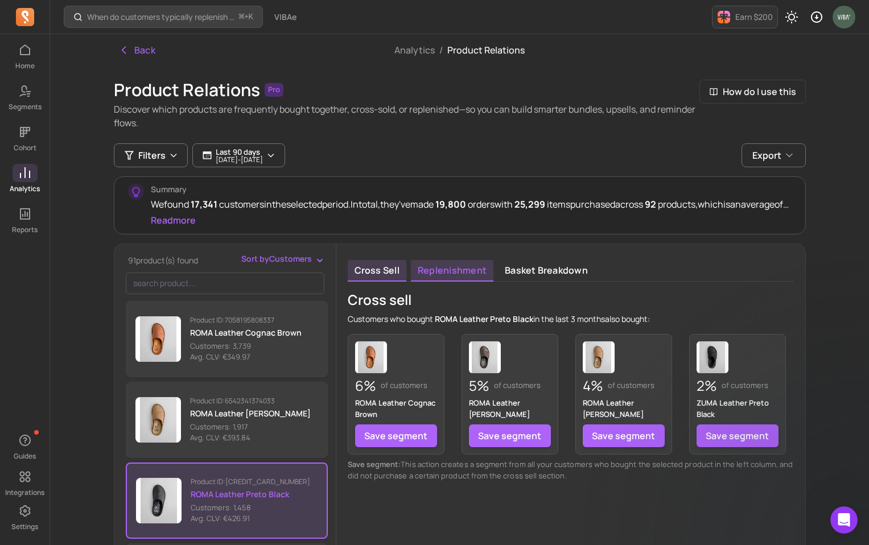
click at [439, 273] on link "Replenishment" at bounding box center [452, 271] width 82 height 22
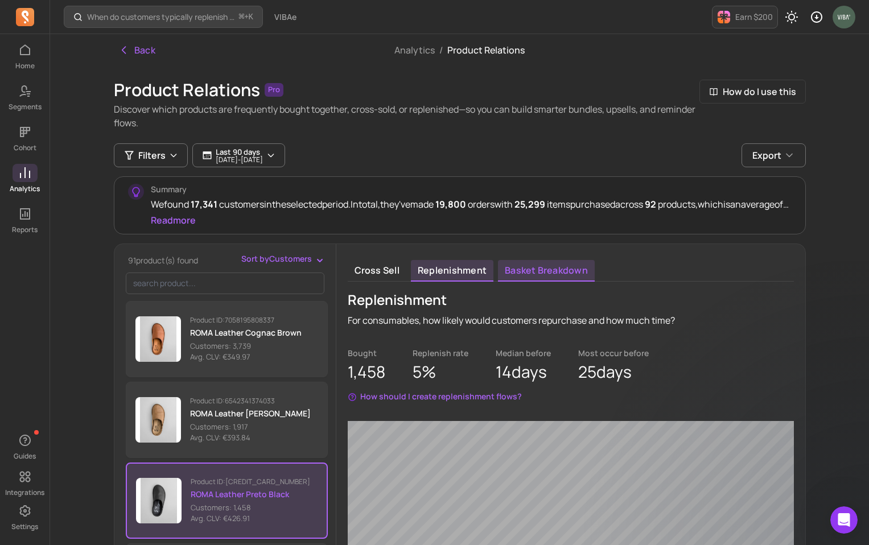
click at [511, 269] on link "Basket breakdown" at bounding box center [546, 271] width 97 height 22
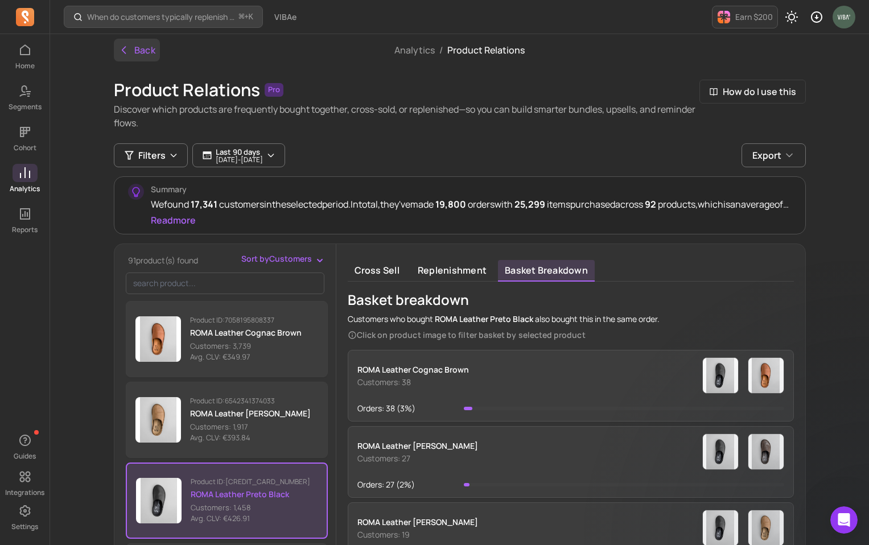
click at [122, 51] on icon "button" at bounding box center [123, 50] width 3 height 7
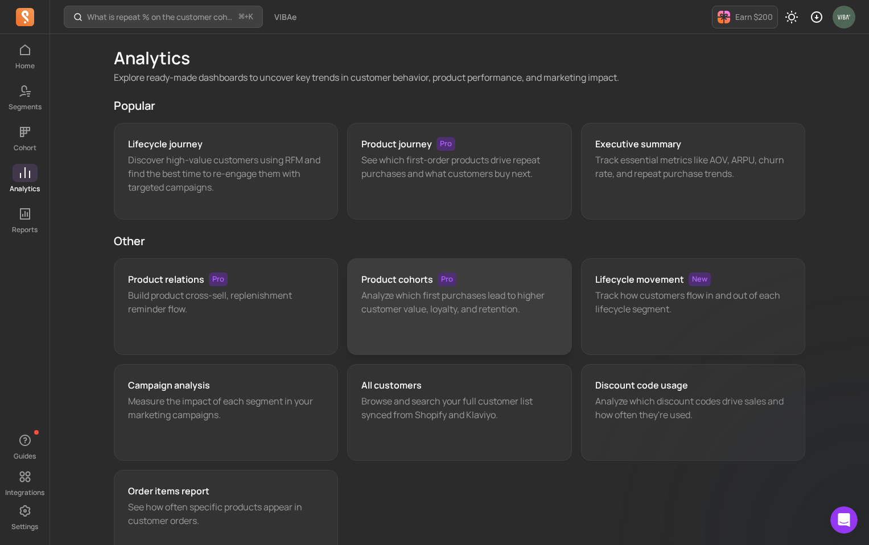
click at [394, 302] on p "Analyze which first purchases lead to higher customer value, loyalty, and reten…" at bounding box center [459, 301] width 196 height 27
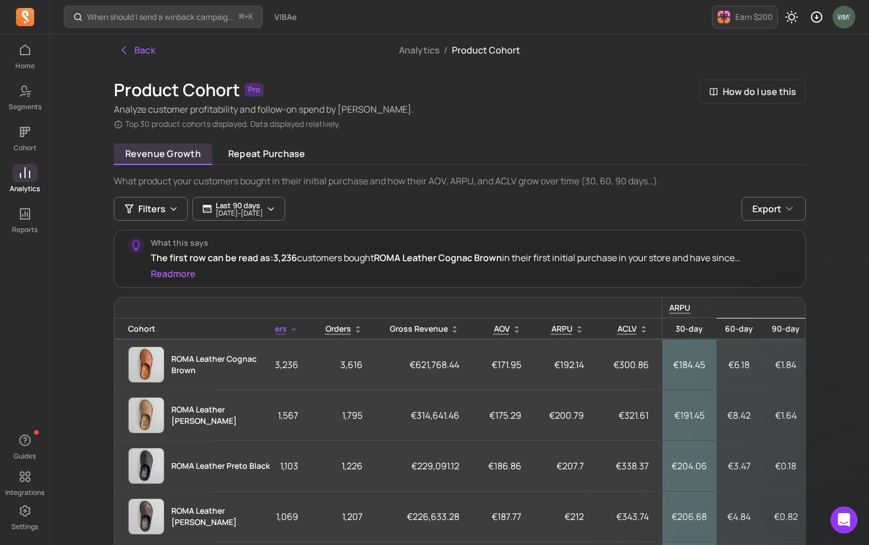
scroll to position [0, 66]
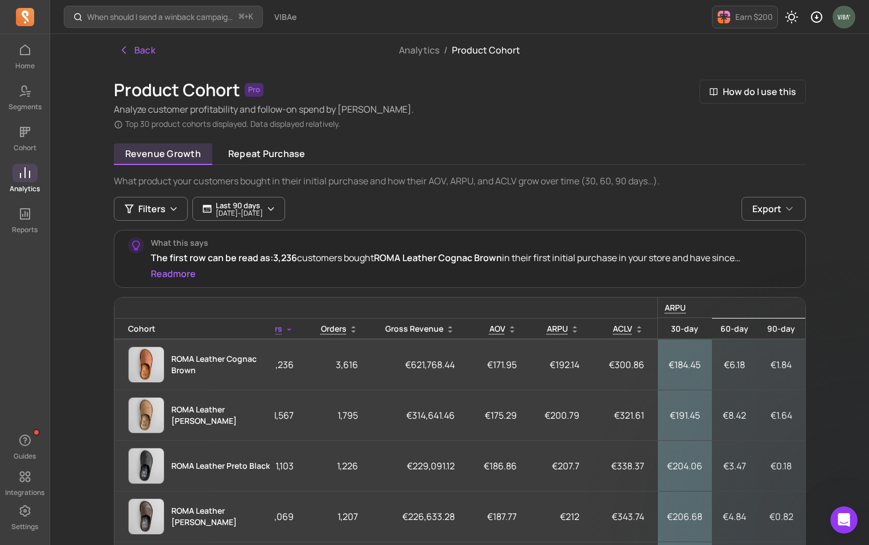
click at [23, 176] on icon at bounding box center [25, 173] width 14 height 14
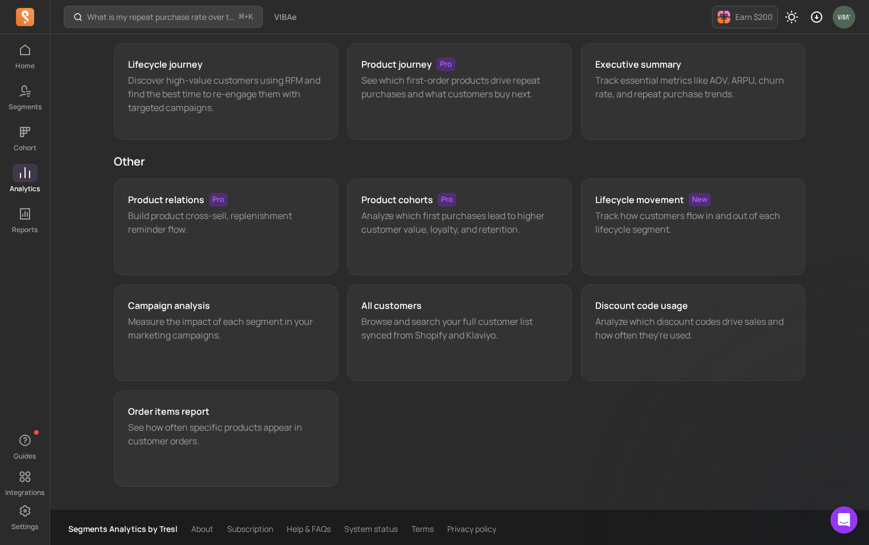
scroll to position [83, 0]
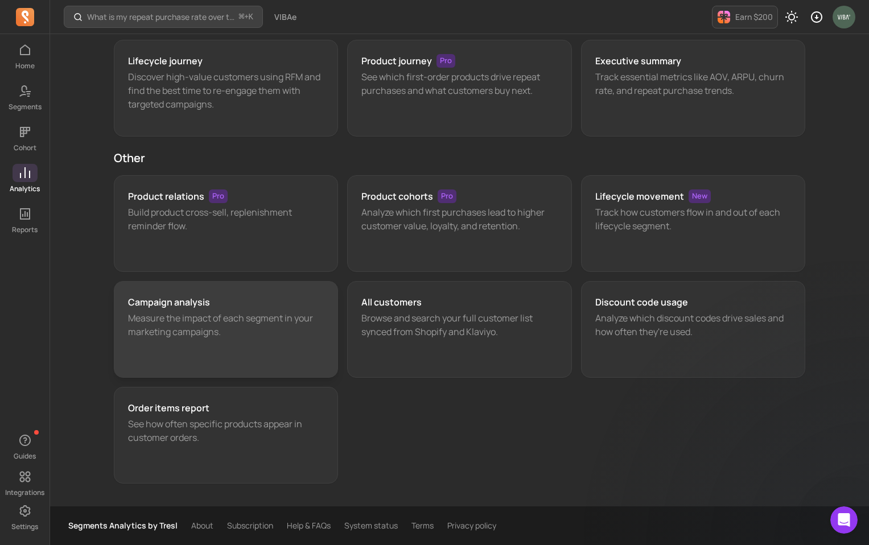
click at [155, 319] on p "Measure the impact of each segment in your marketing campaigns." at bounding box center [226, 324] width 196 height 27
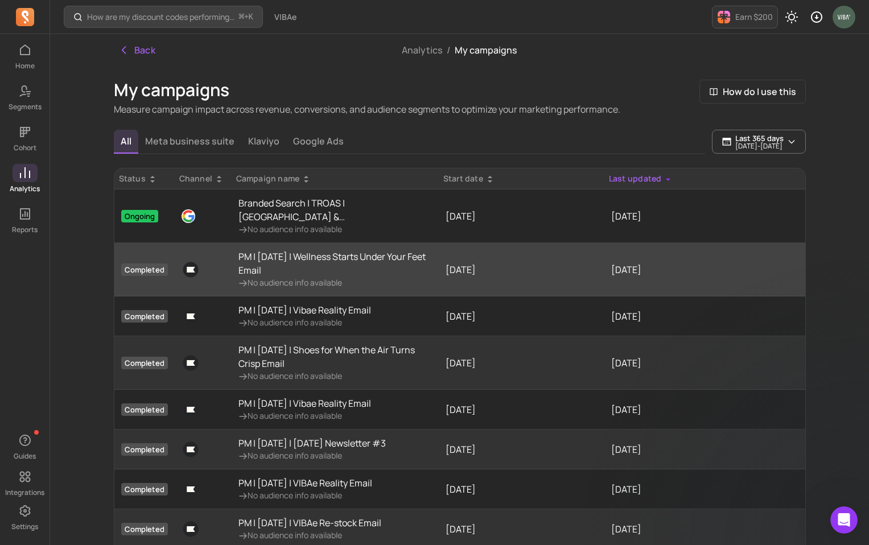
click at [274, 253] on p "PM | [DATE] | Wellness Starts Under Your Feet Email" at bounding box center [334, 263] width 193 height 27
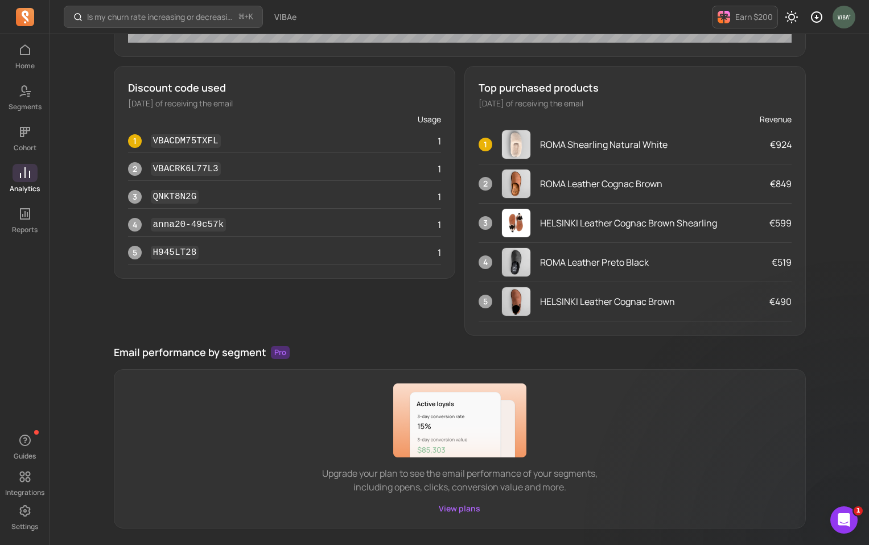
scroll to position [636, 0]
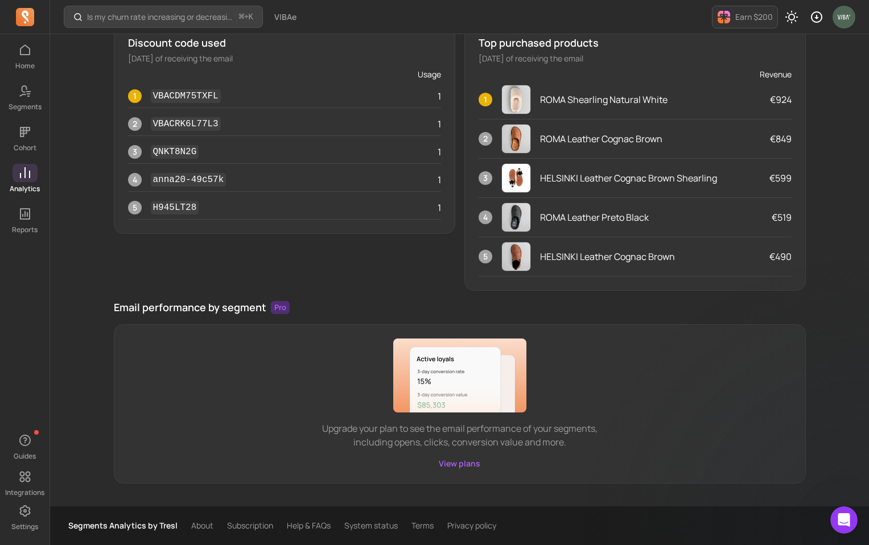
click at [455, 465] on link "View plans" at bounding box center [460, 463] width 42 height 11
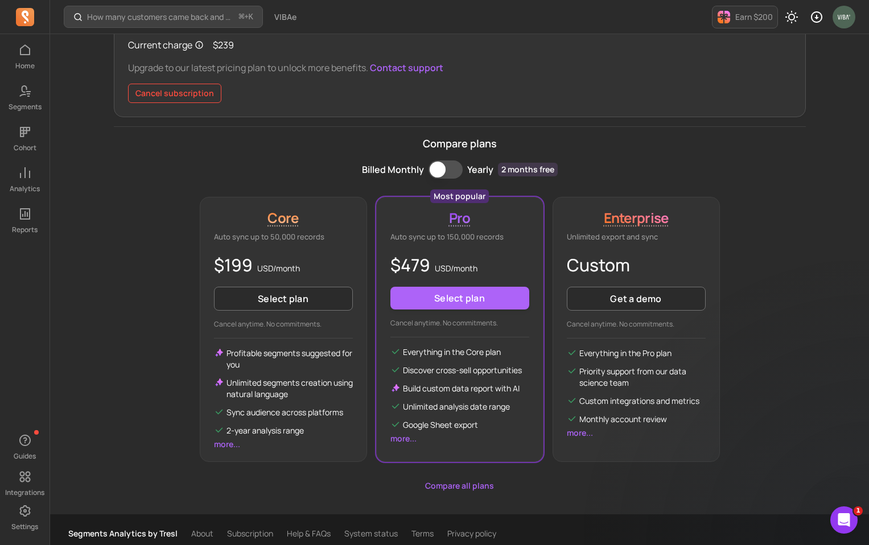
scroll to position [144, 0]
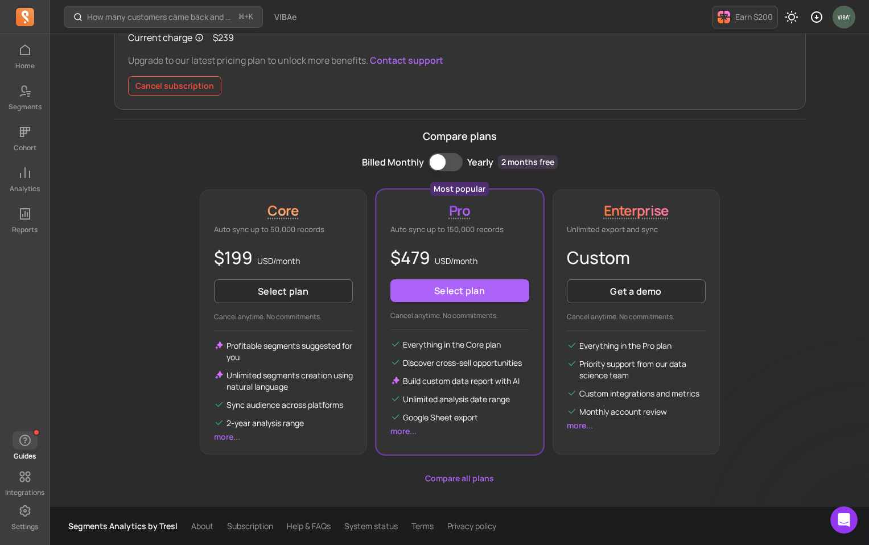
click at [24, 440] on icon "button" at bounding box center [24, 440] width 11 height 11
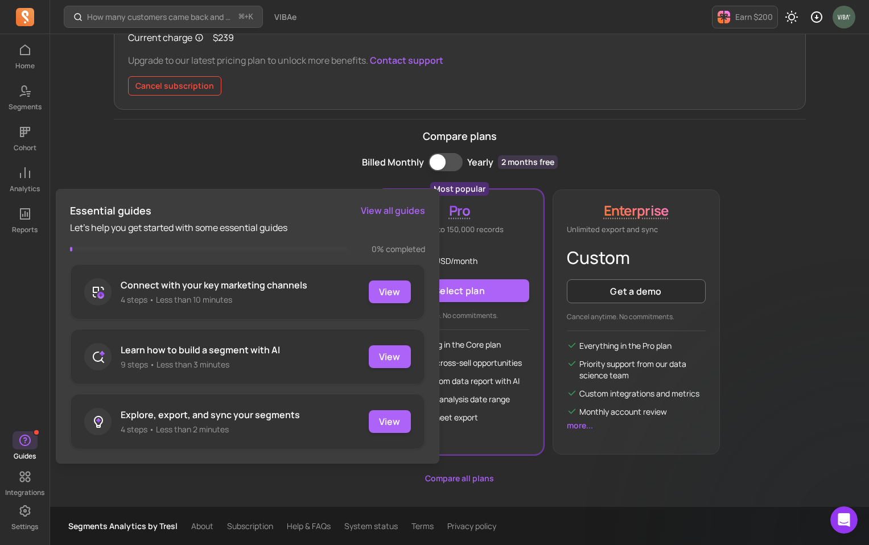
click at [249, 163] on div "Billed Monthly Billing term Yearly 2 months free" at bounding box center [460, 162] width 692 height 18
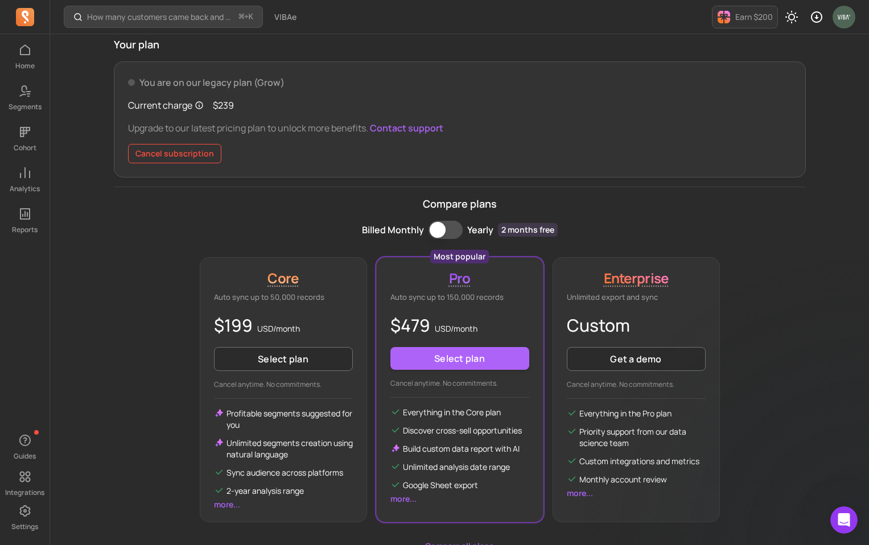
scroll to position [0, 0]
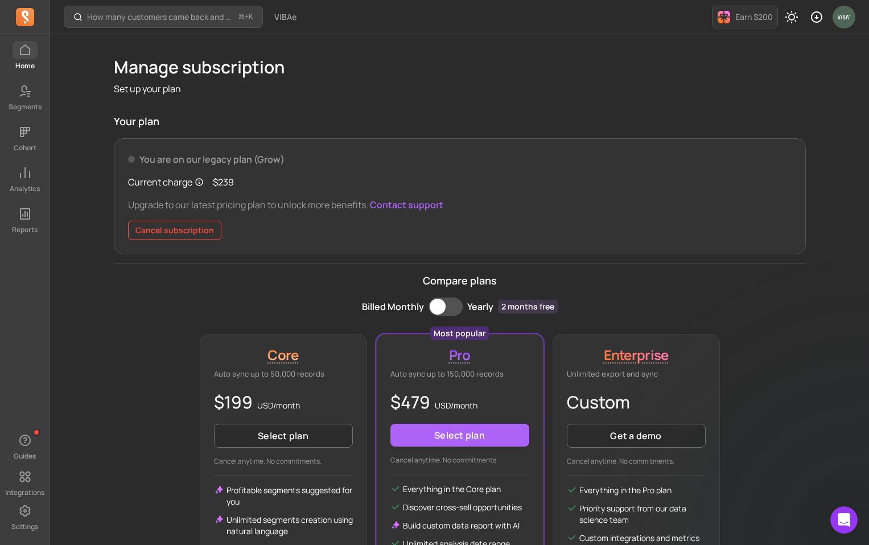
click at [22, 52] on icon at bounding box center [25, 50] width 14 height 14
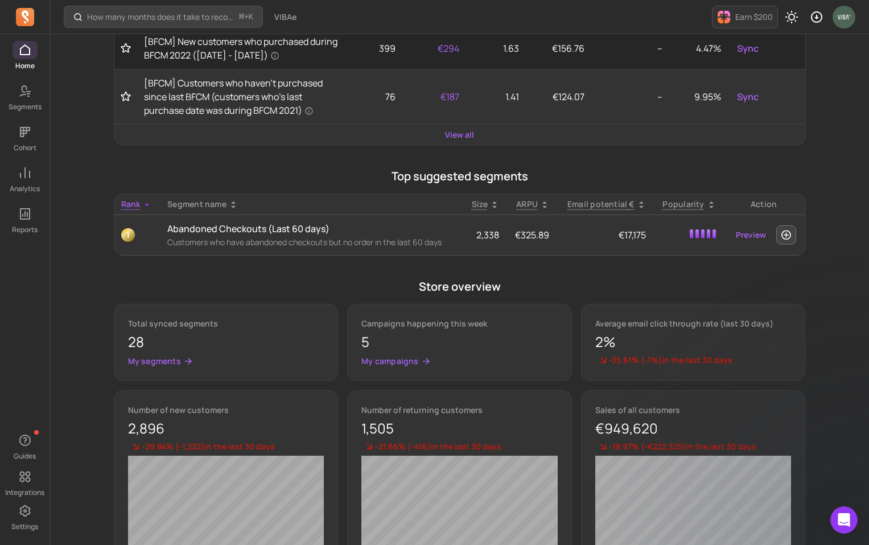
scroll to position [291, 0]
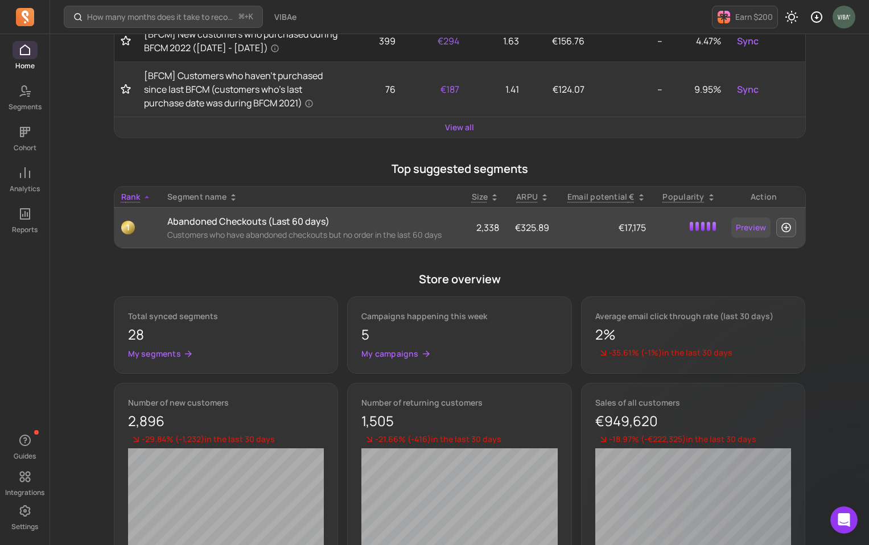
click at [751, 238] on link "Preview" at bounding box center [750, 227] width 39 height 20
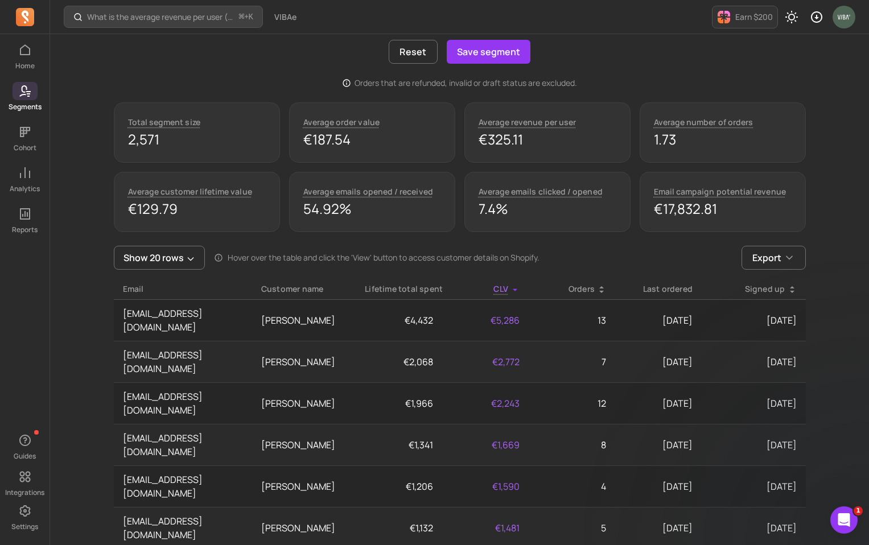
scroll to position [401, 0]
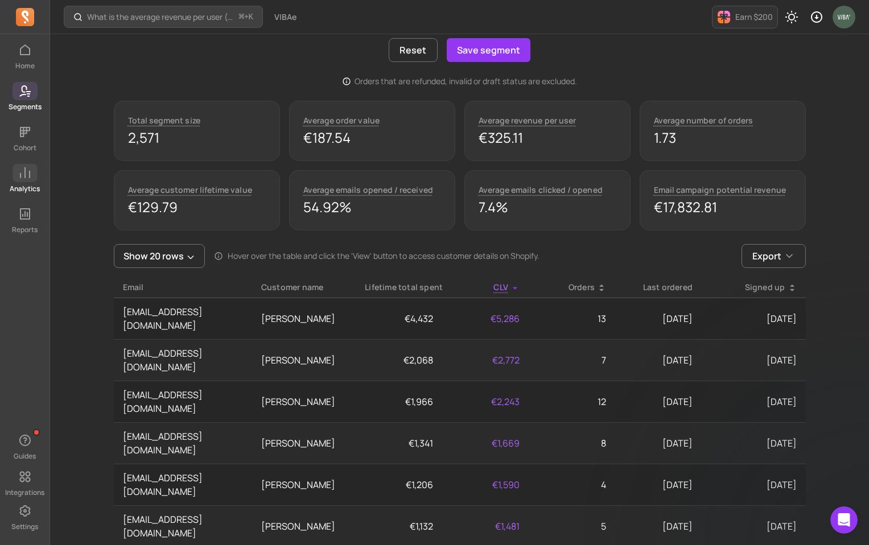
click at [25, 171] on icon at bounding box center [25, 173] width 14 height 14
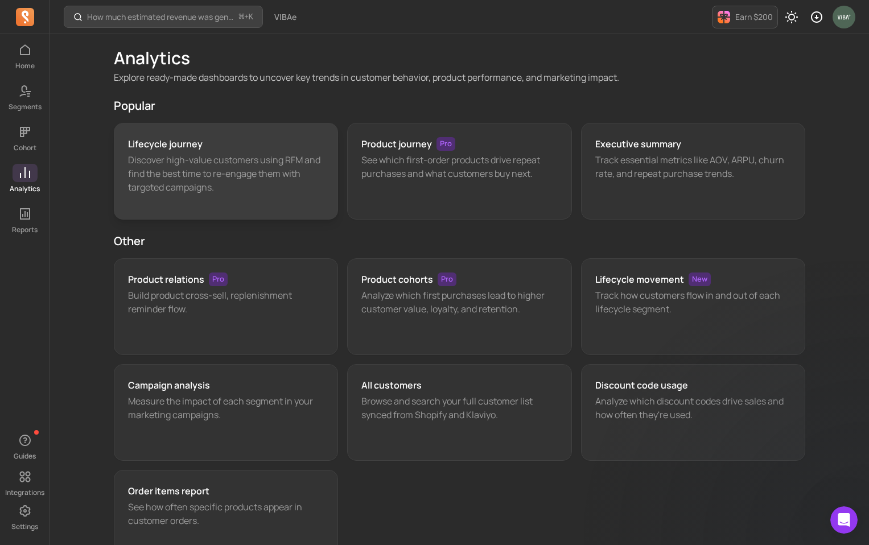
click at [247, 163] on p "Discover high-value customers using RFM and find the best time to re-engage the…" at bounding box center [226, 173] width 196 height 41
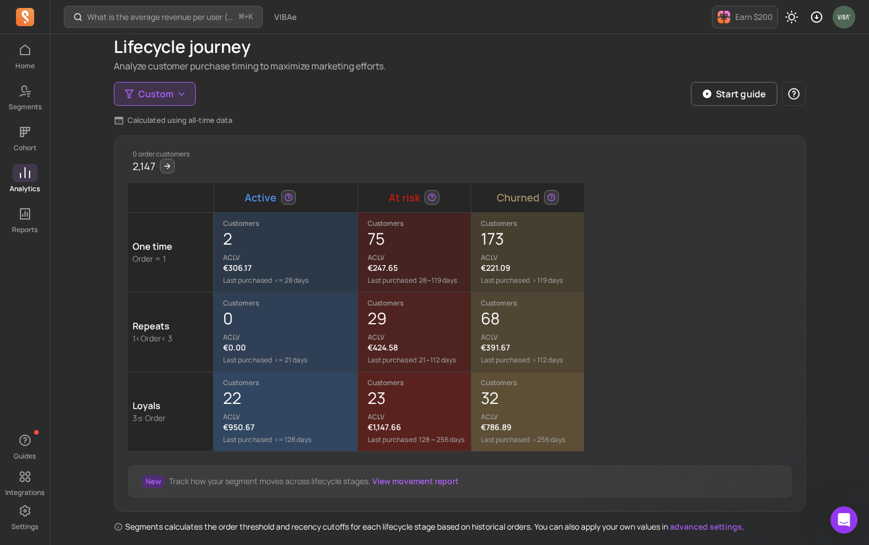
scroll to position [39, 0]
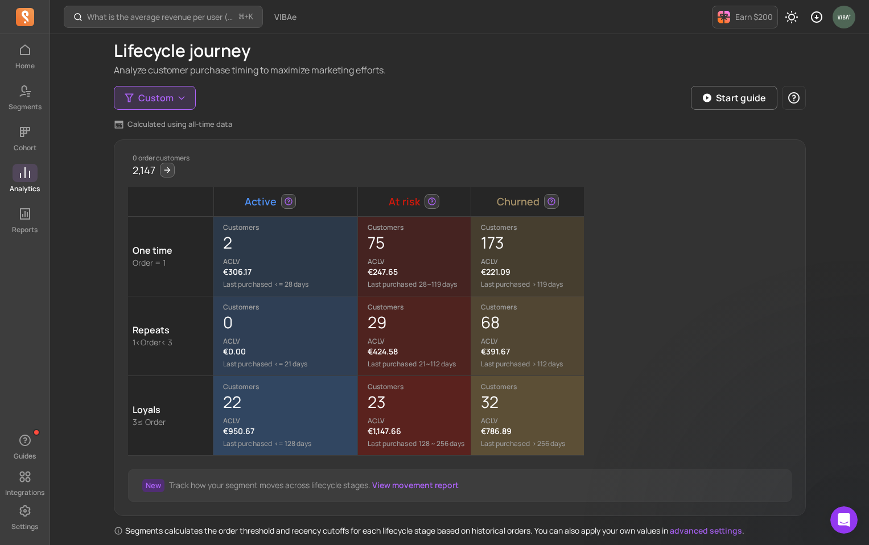
click at [29, 172] on icon at bounding box center [25, 172] width 10 height 11
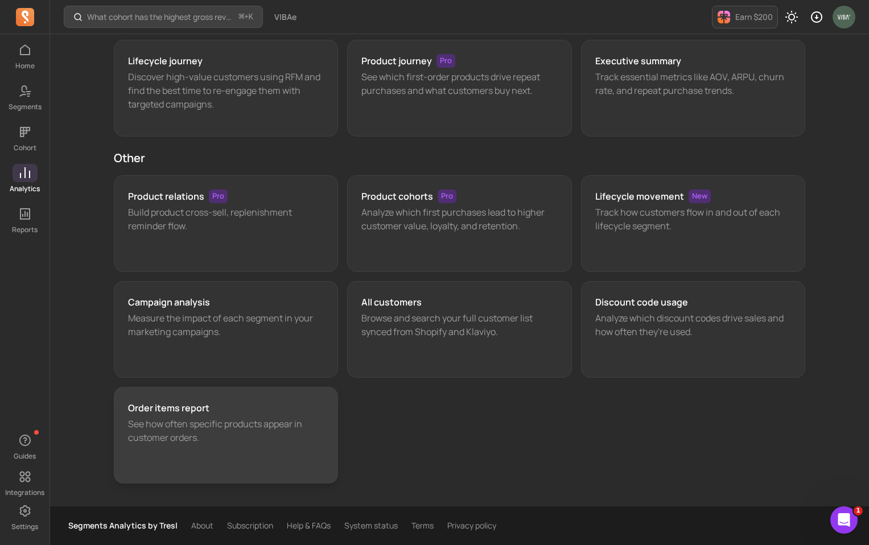
click at [197, 416] on div "Order items report See how often specific products appear in customer orders." at bounding box center [226, 435] width 225 height 97
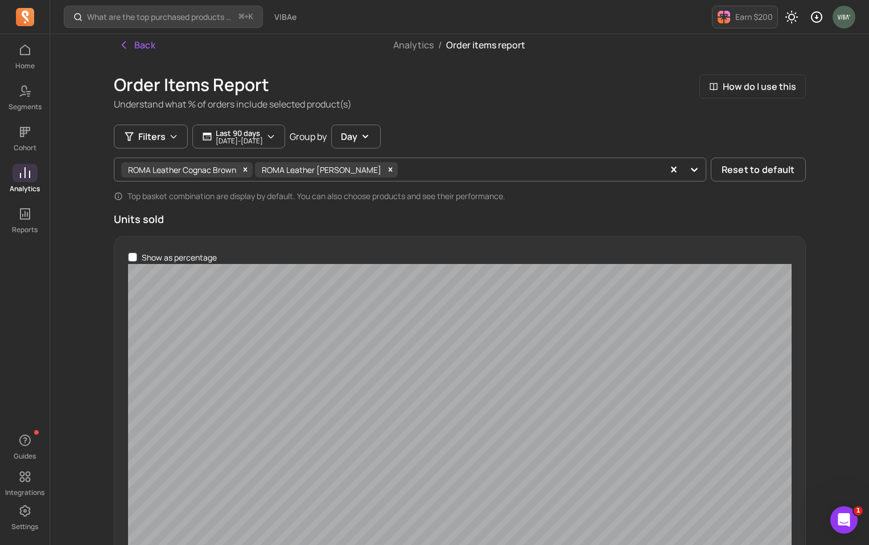
scroll to position [5, 0]
